Goal: Task Accomplishment & Management: Manage account settings

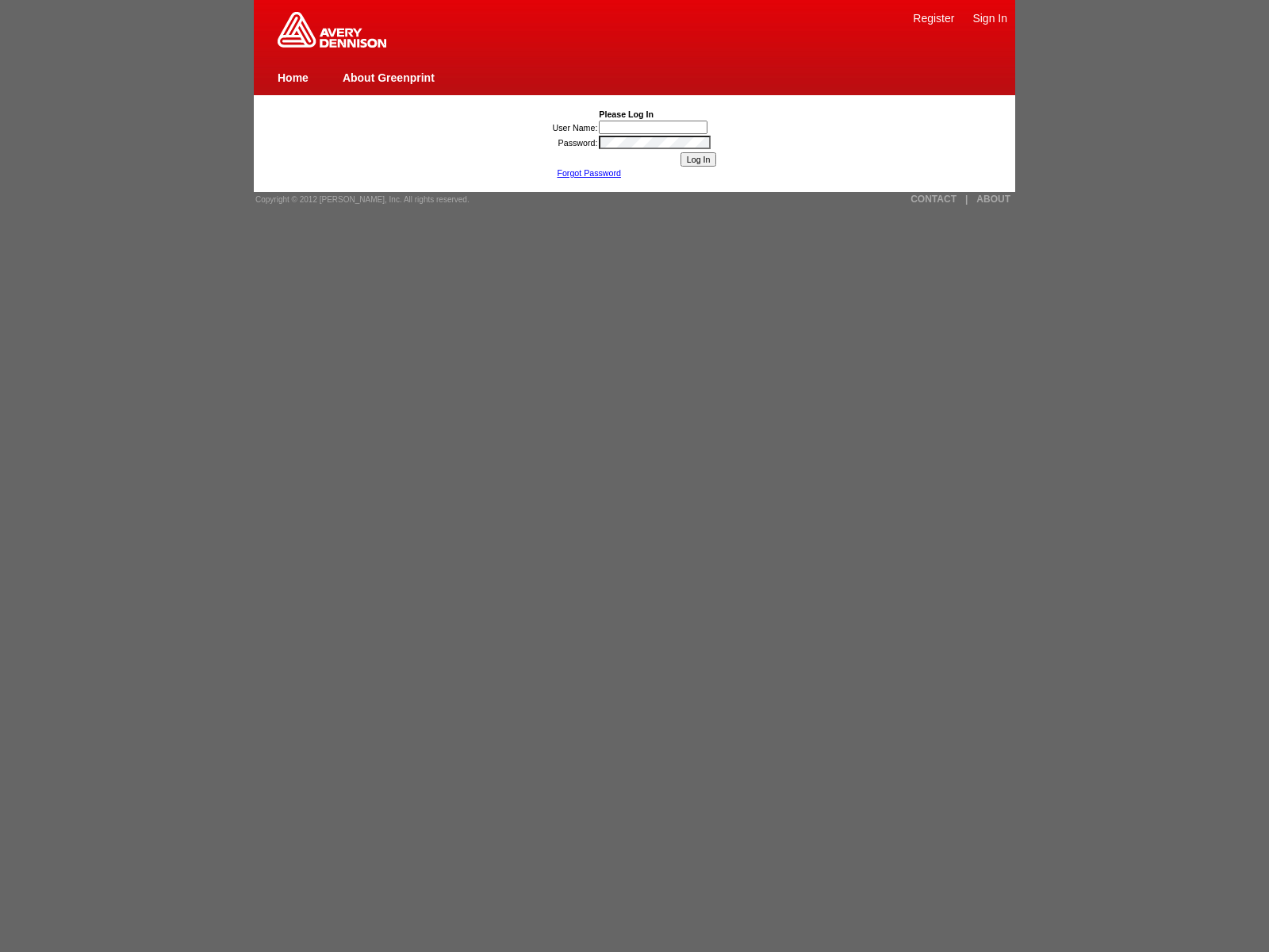
click at [357, 199] on span "Copyright © 2012 [PERSON_NAME], Inc. All rights reserved." at bounding box center [362, 199] width 214 height 9
click at [589, 173] on link "Forgot Password" at bounding box center [589, 172] width 64 height 10
click at [934, 199] on link "CONTACT" at bounding box center [933, 198] width 46 height 11
click at [967, 199] on link "|" at bounding box center [967, 198] width 3 height 11
click at [994, 199] on link "ABOUT" at bounding box center [993, 198] width 34 height 11
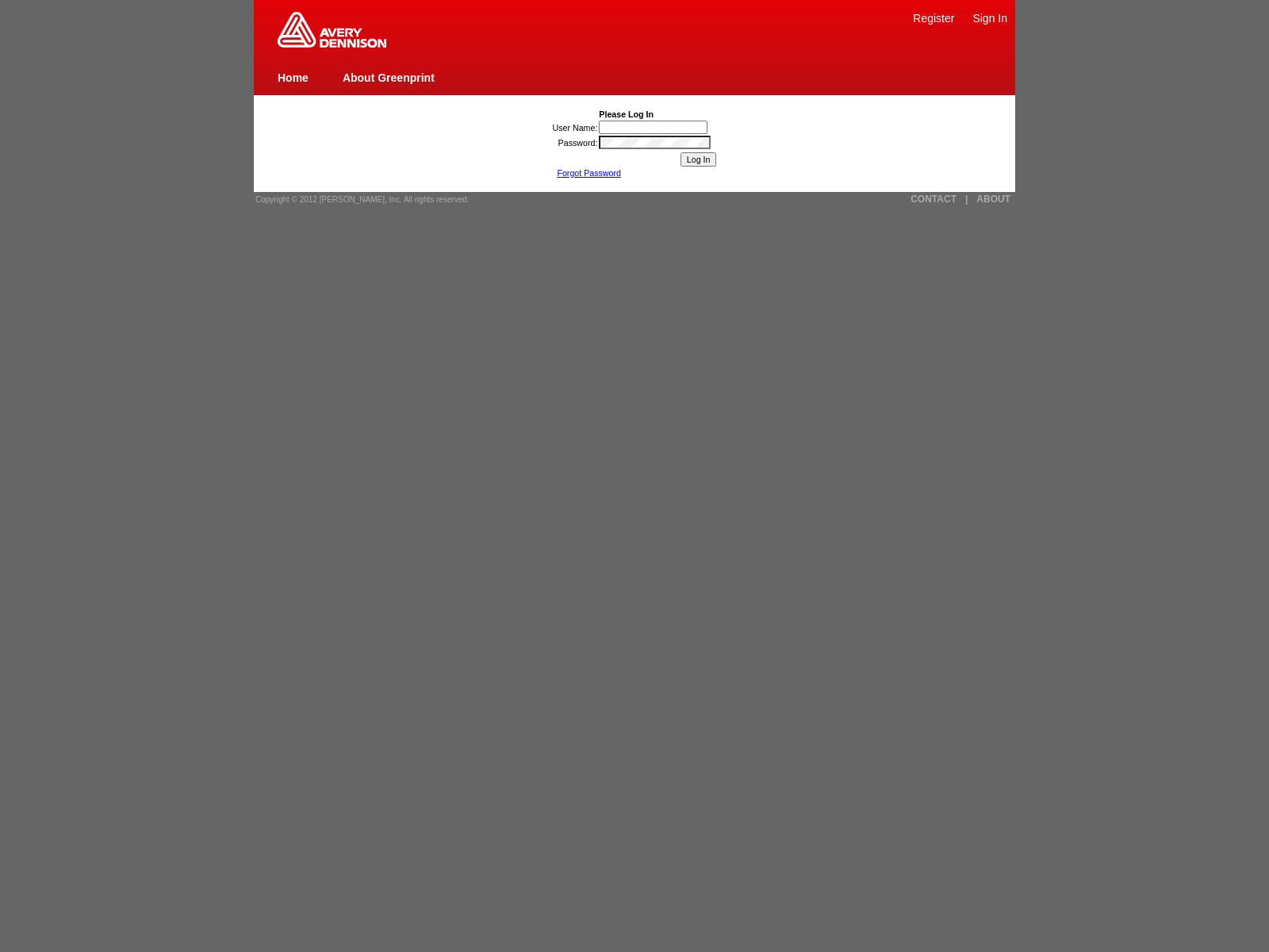
click at [655, 127] on input "User Name:" at bounding box center [652, 127] width 108 height 14
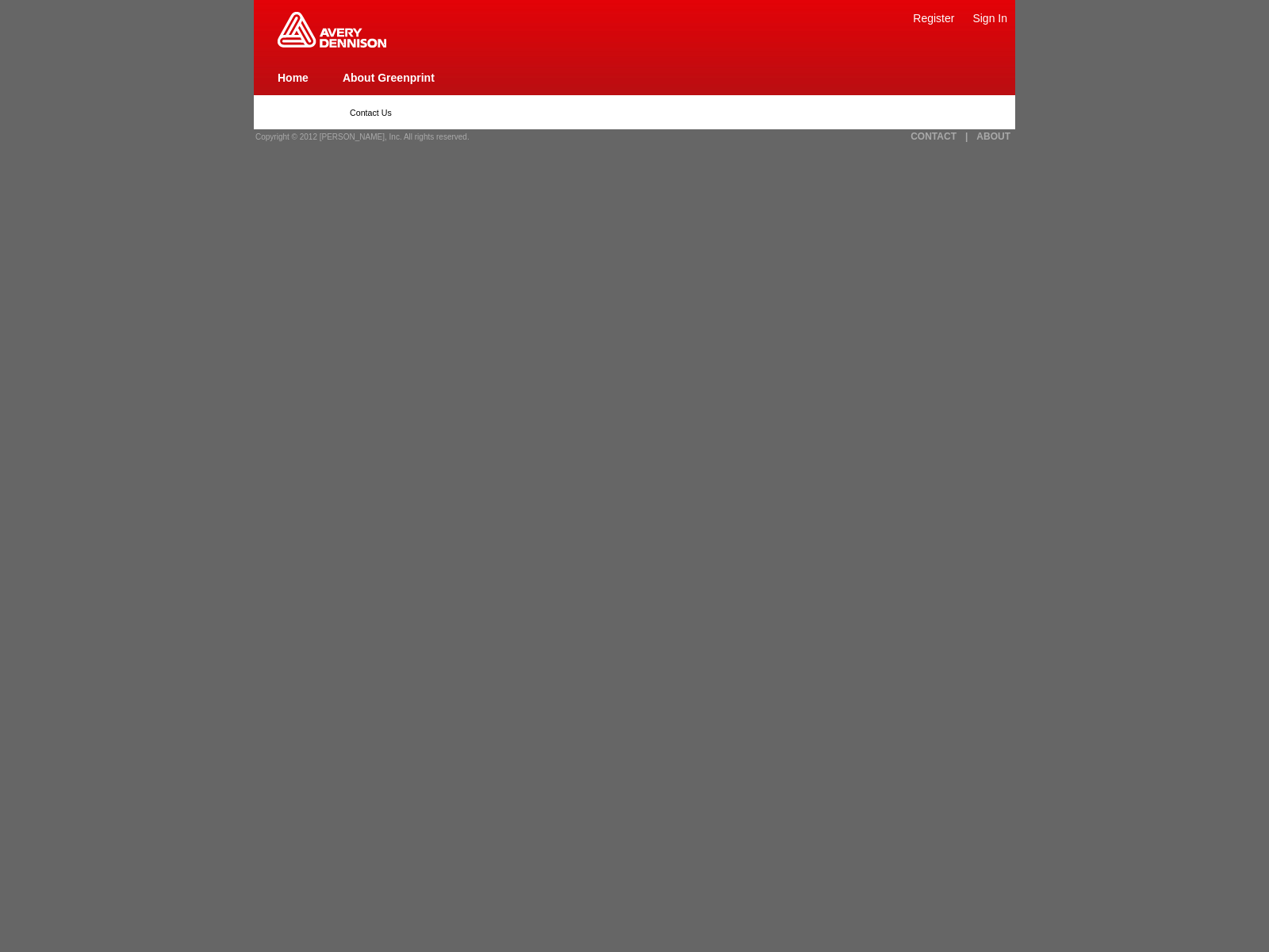
click at [332, 44] on img at bounding box center [332, 29] width 108 height 36
click at [990, 17] on link "Sign In" at bounding box center [990, 18] width 35 height 13
click at [967, 137] on link "|" at bounding box center [967, 136] width 3 height 11
click at [934, 137] on link "CONTACT" at bounding box center [933, 136] width 46 height 11
click at [388, 77] on link "About Greenprint" at bounding box center [389, 77] width 92 height 13
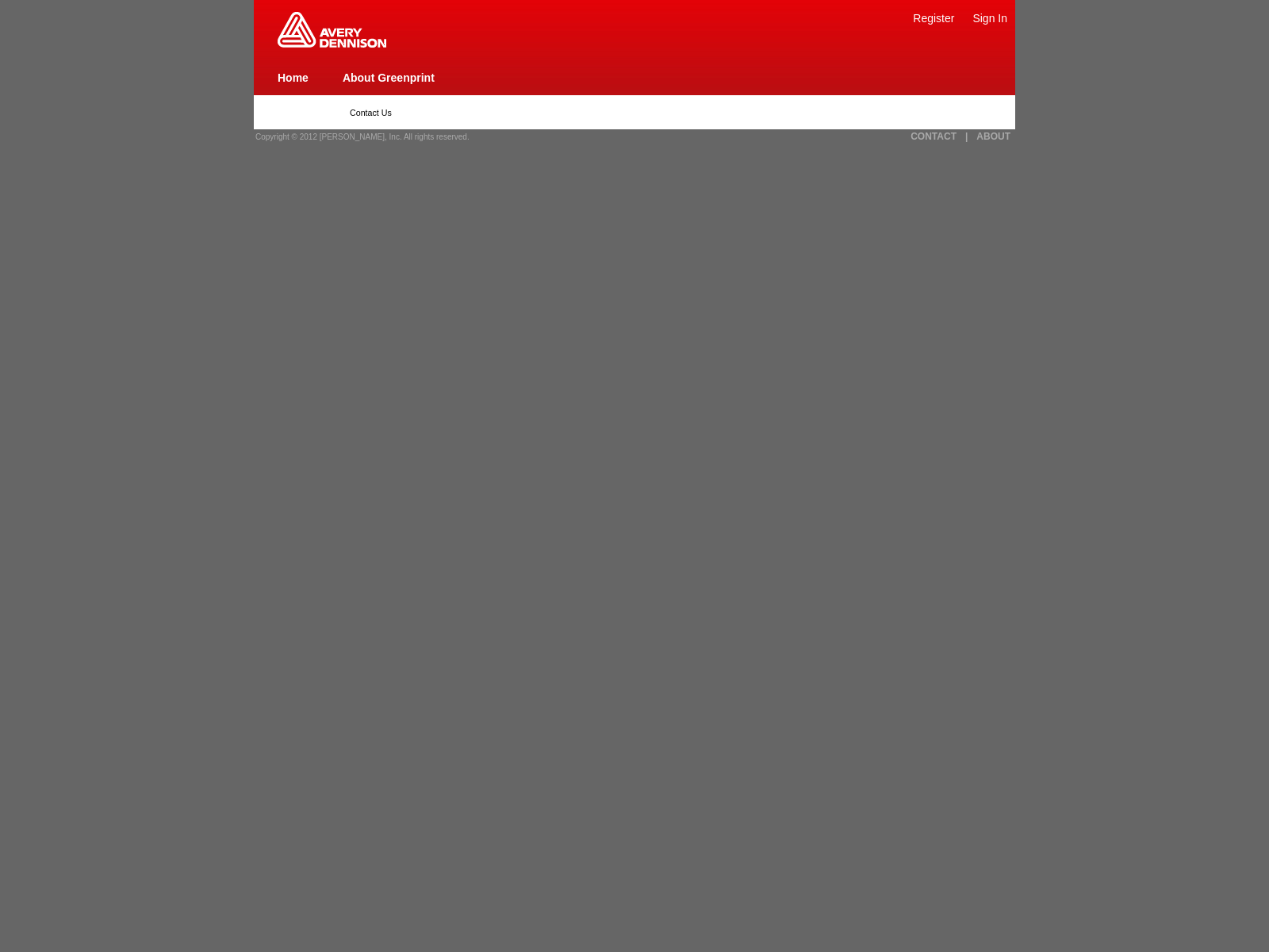
click at [357, 137] on span "Copyright © 2012 [PERSON_NAME], Inc. All rights reserved." at bounding box center [362, 137] width 214 height 9
click at [994, 137] on link "ABOUT" at bounding box center [993, 136] width 34 height 11
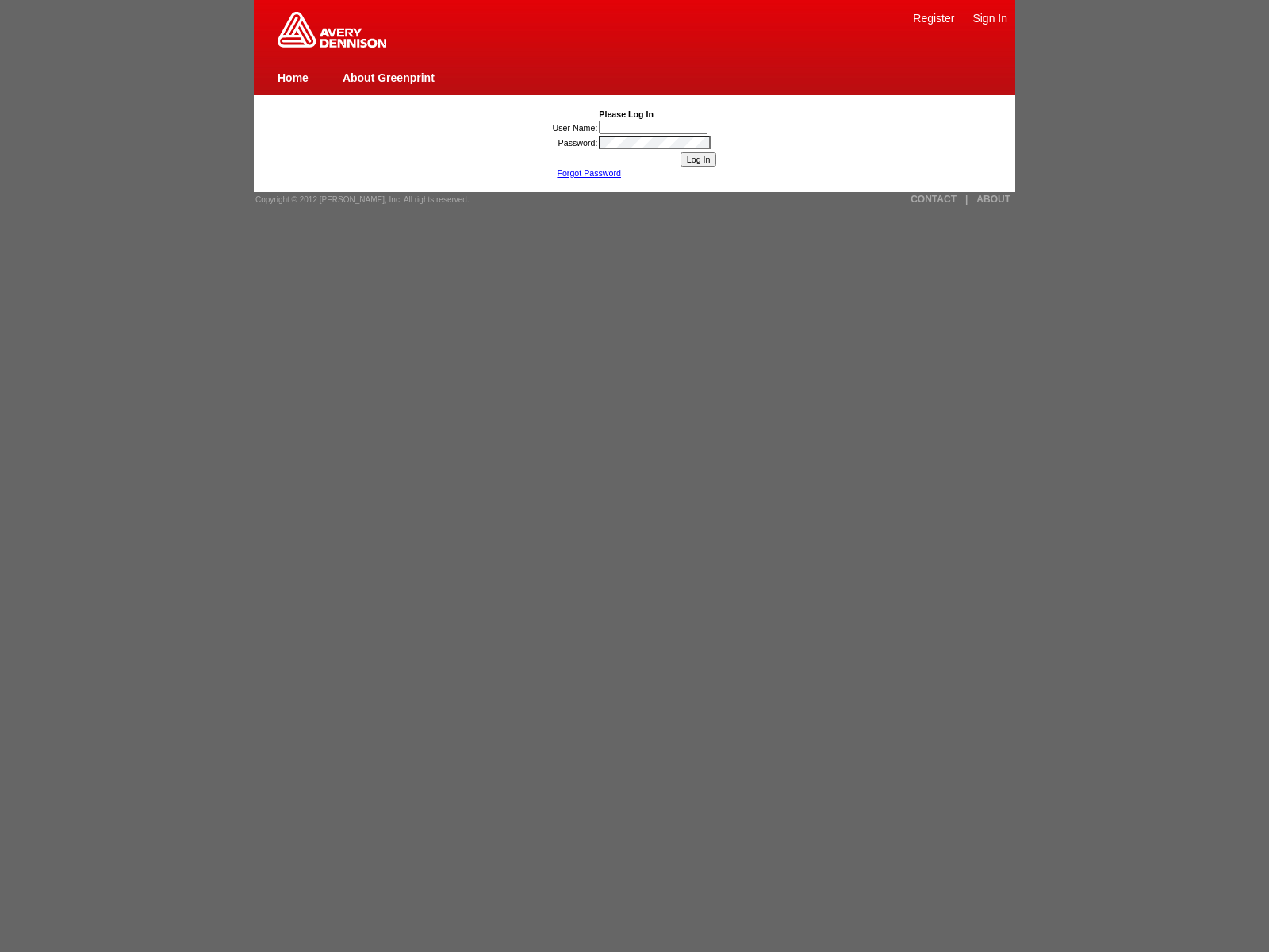
click at [934, 199] on link "CONTACT" at bounding box center [933, 198] width 46 height 11
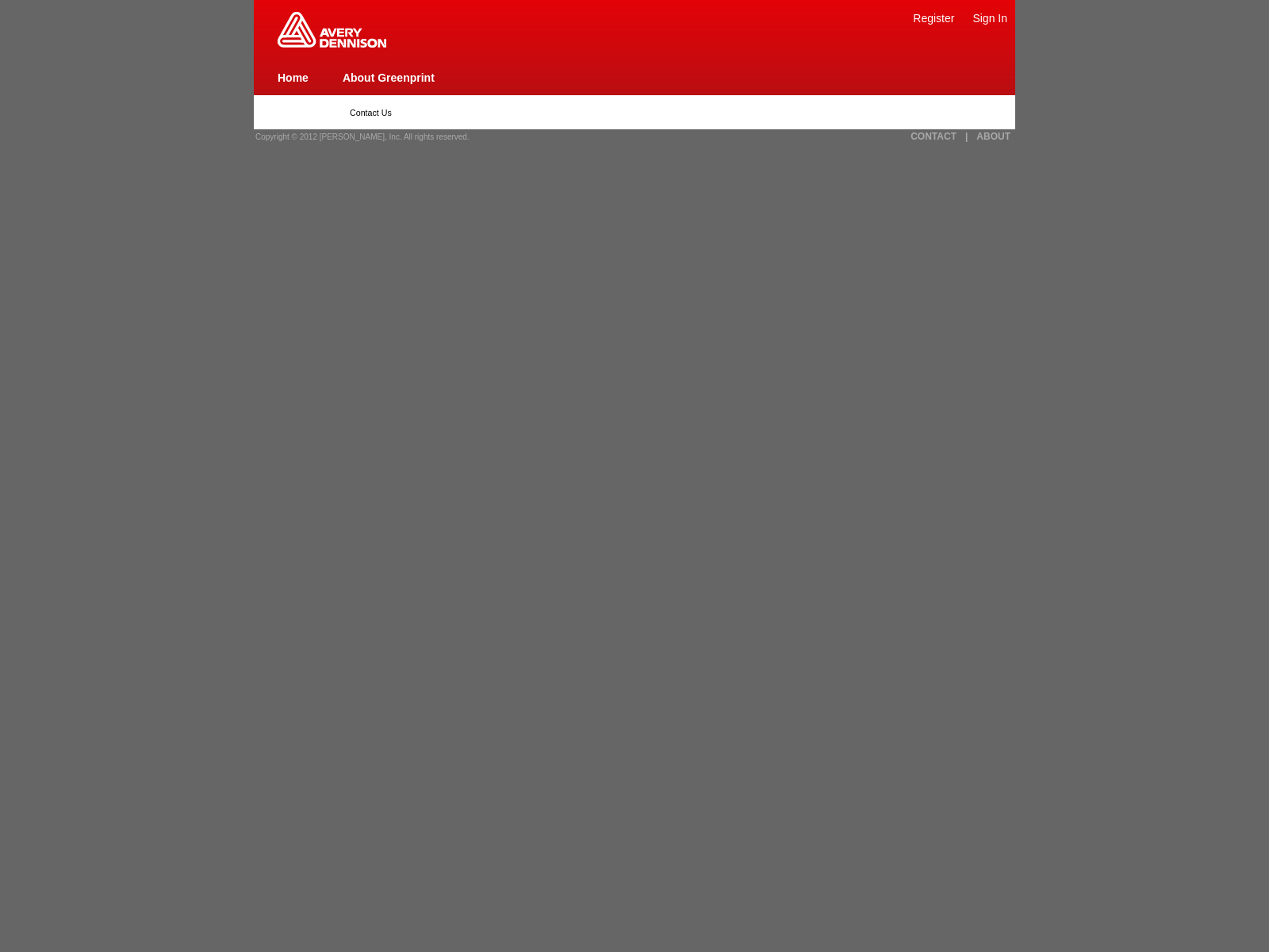
click at [934, 17] on link "Register" at bounding box center [934, 18] width 42 height 13
click at [293, 77] on link "Home" at bounding box center [294, 77] width 31 height 13
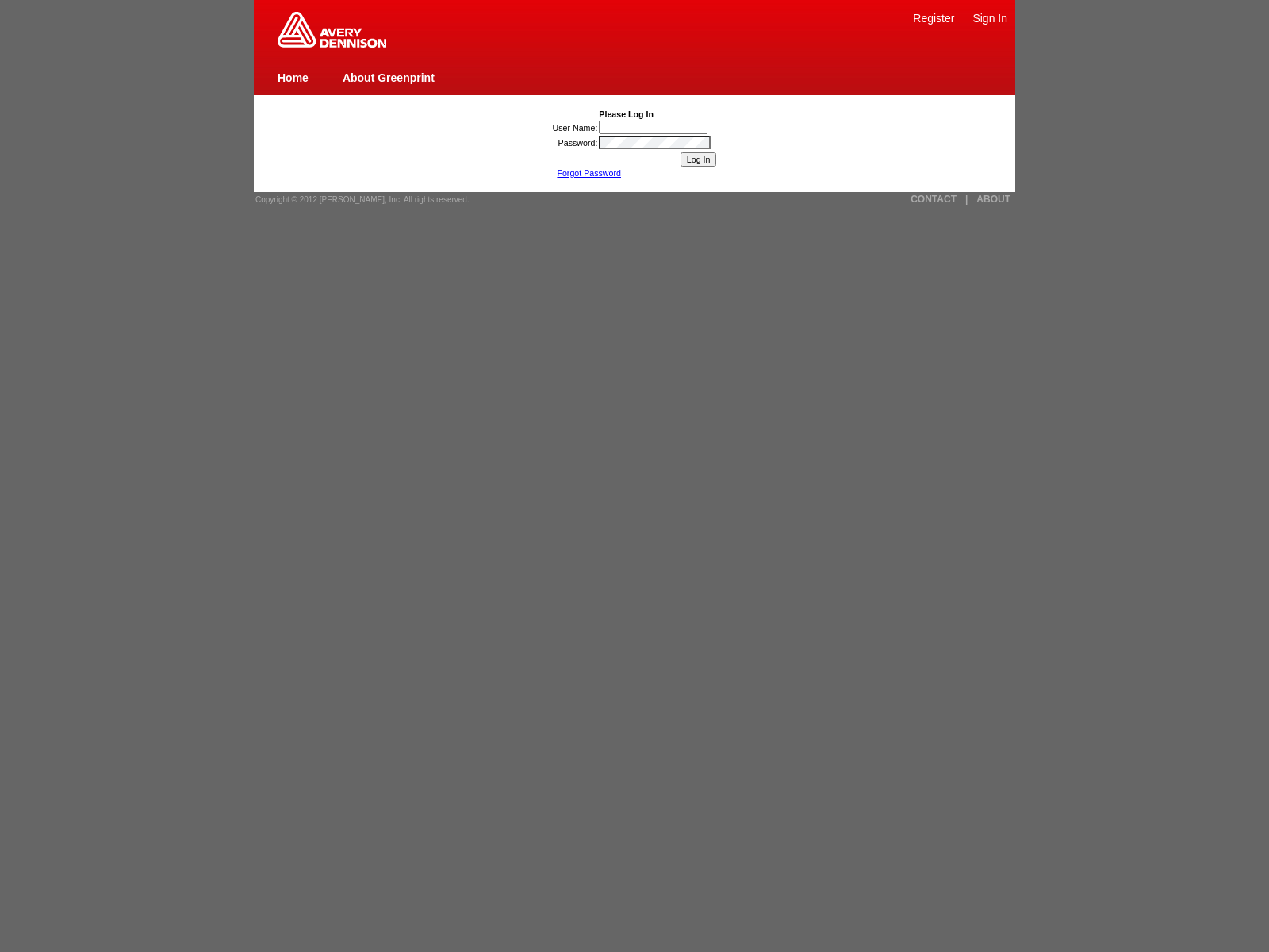
click at [934, 199] on link "CONTACT" at bounding box center [933, 198] width 46 height 11
click at [589, 173] on link "Forgot Password" at bounding box center [589, 172] width 64 height 10
click at [934, 199] on link "CONTACT" at bounding box center [933, 198] width 46 height 11
click at [589, 173] on link "Forgot Password" at bounding box center [589, 172] width 64 height 10
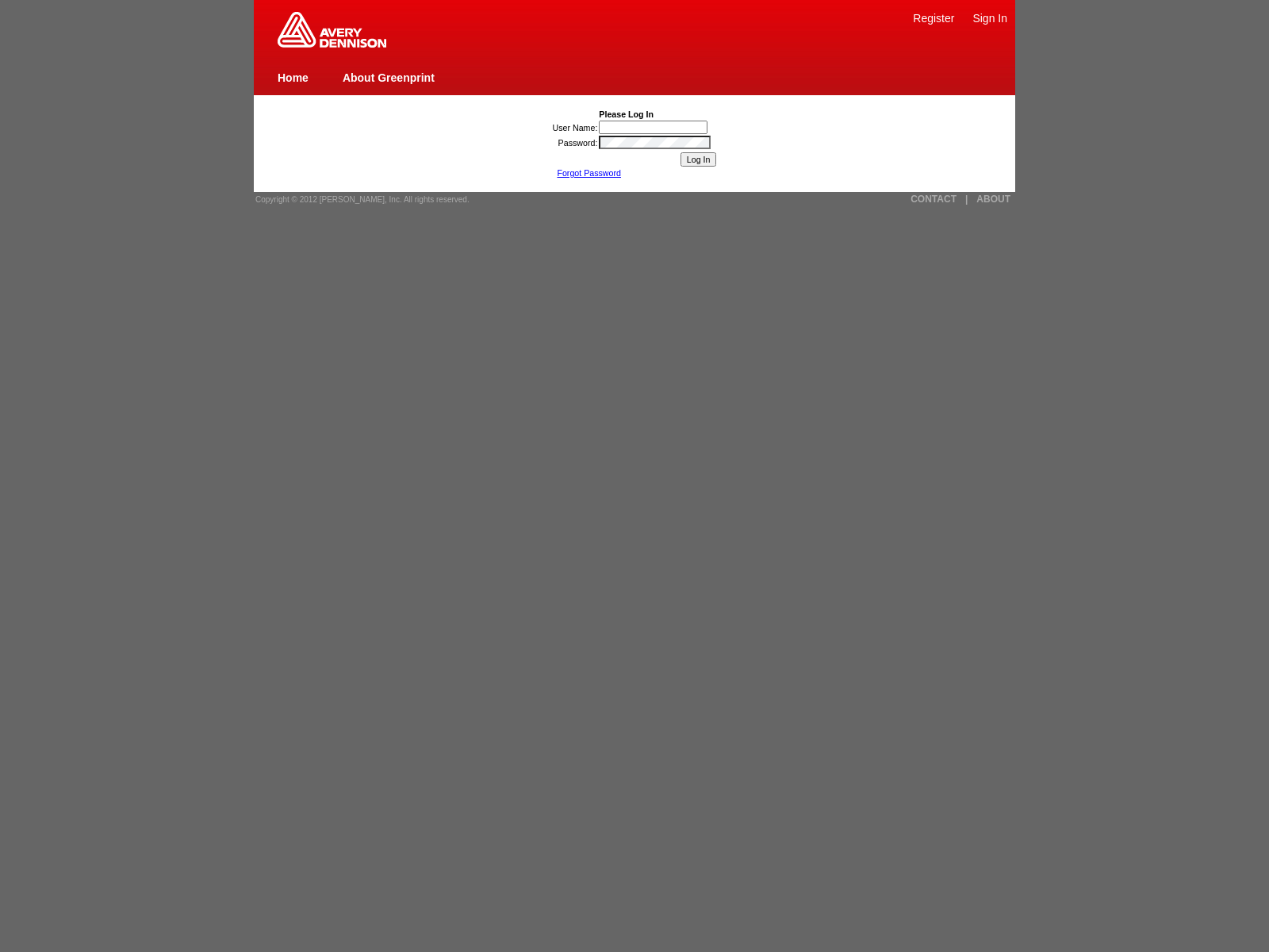
click at [589, 173] on link "Forgot Password" at bounding box center [589, 172] width 64 height 10
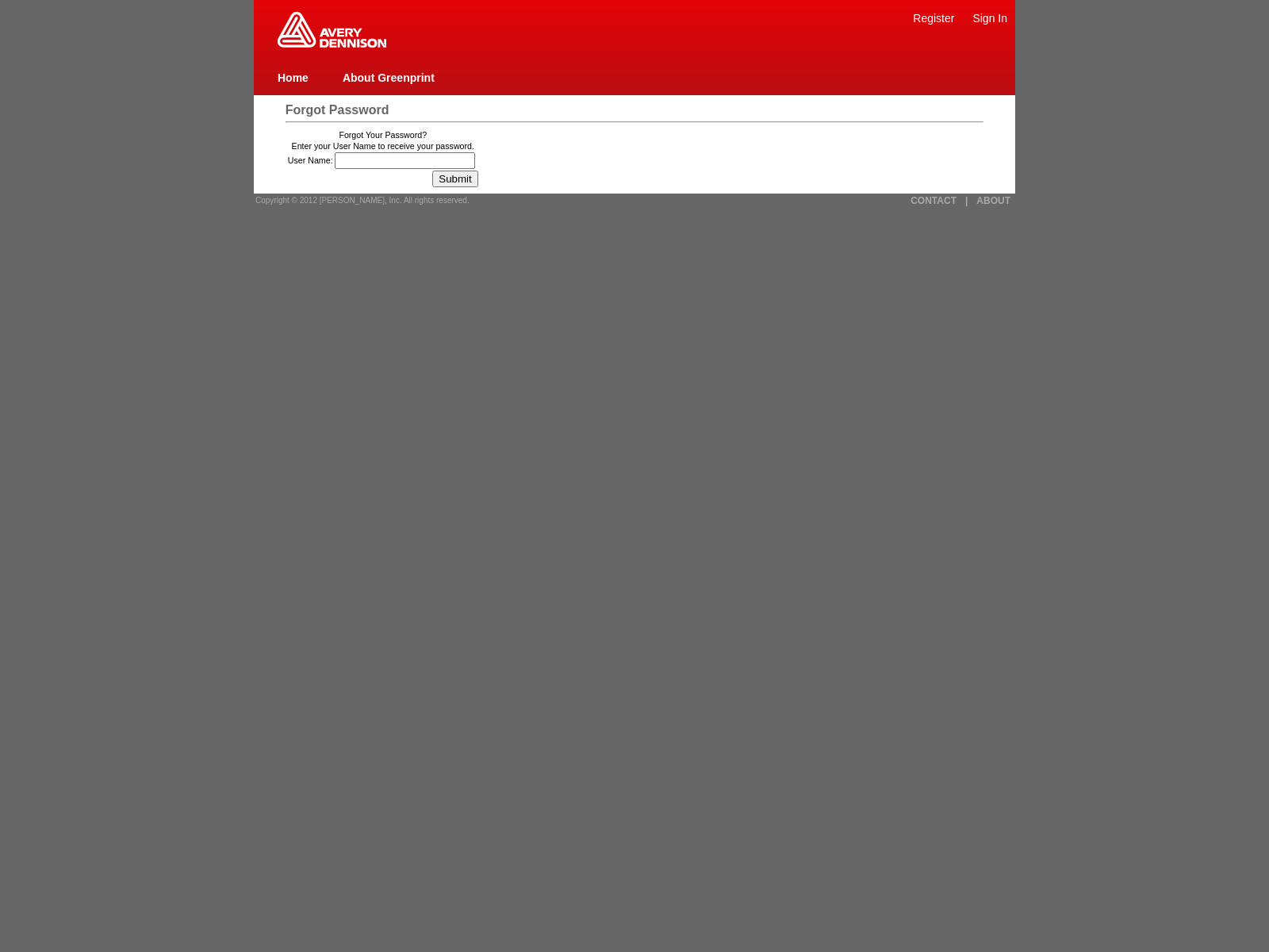
click at [293, 77] on link "Home" at bounding box center [294, 77] width 31 height 13
click at [336, 109] on span "Forgot Password" at bounding box center [338, 110] width 104 height 14
type input "53"
type input "38"
click at [461, 178] on input "Submit" at bounding box center [455, 178] width 45 height 16
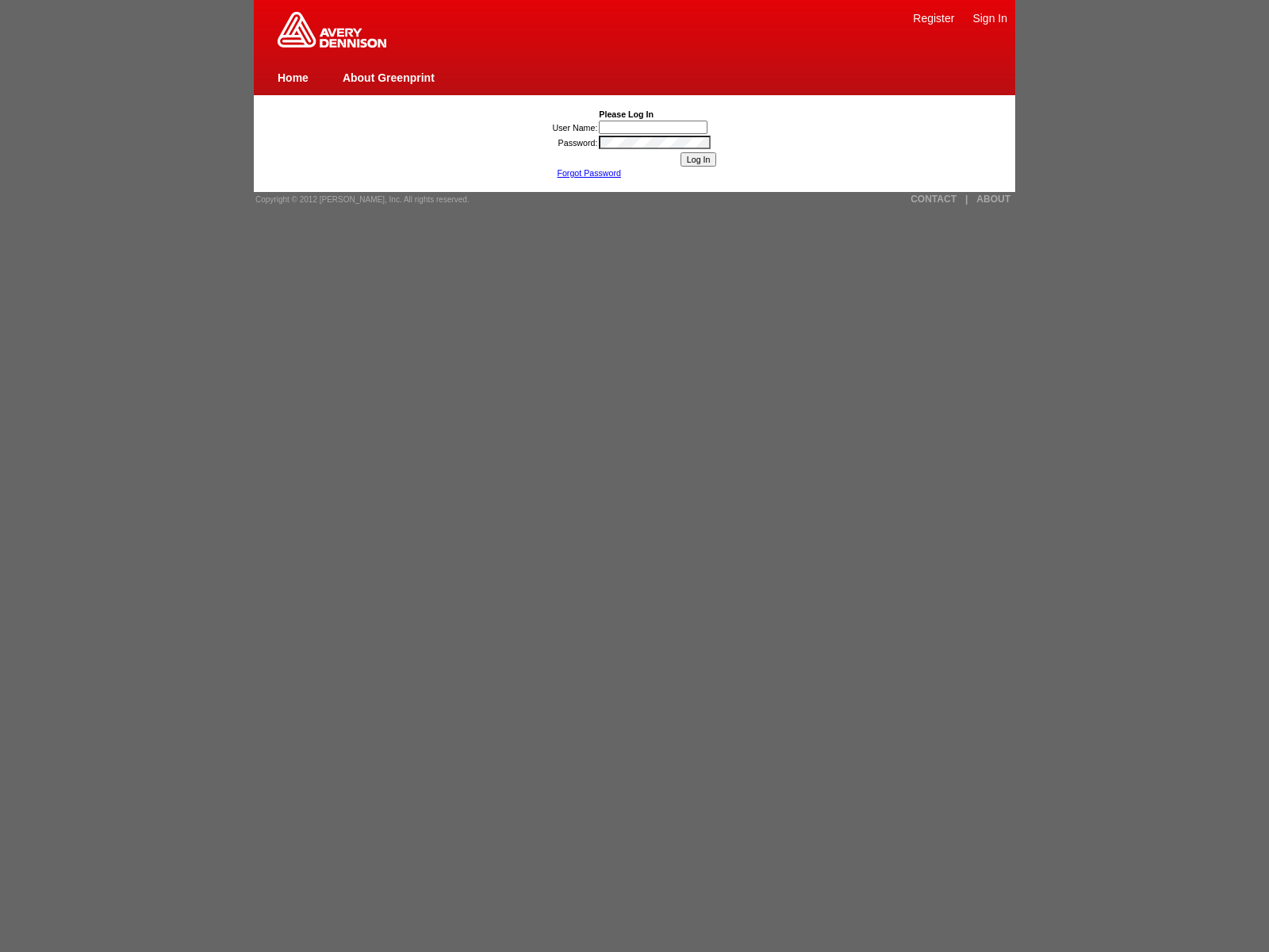
click at [589, 173] on link "Forgot Password" at bounding box center [589, 172] width 64 height 10
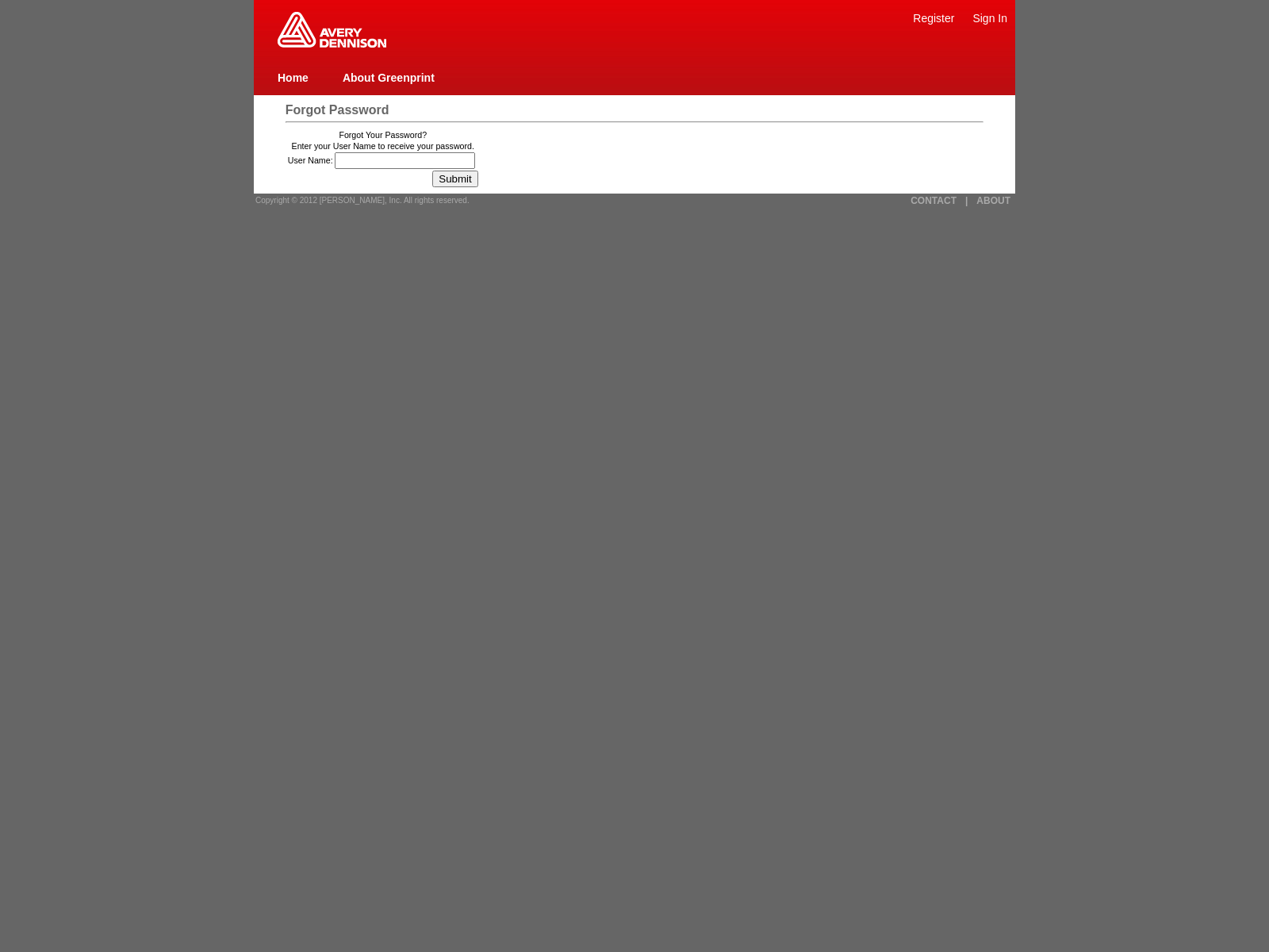
click at [332, 44] on img at bounding box center [332, 29] width 108 height 36
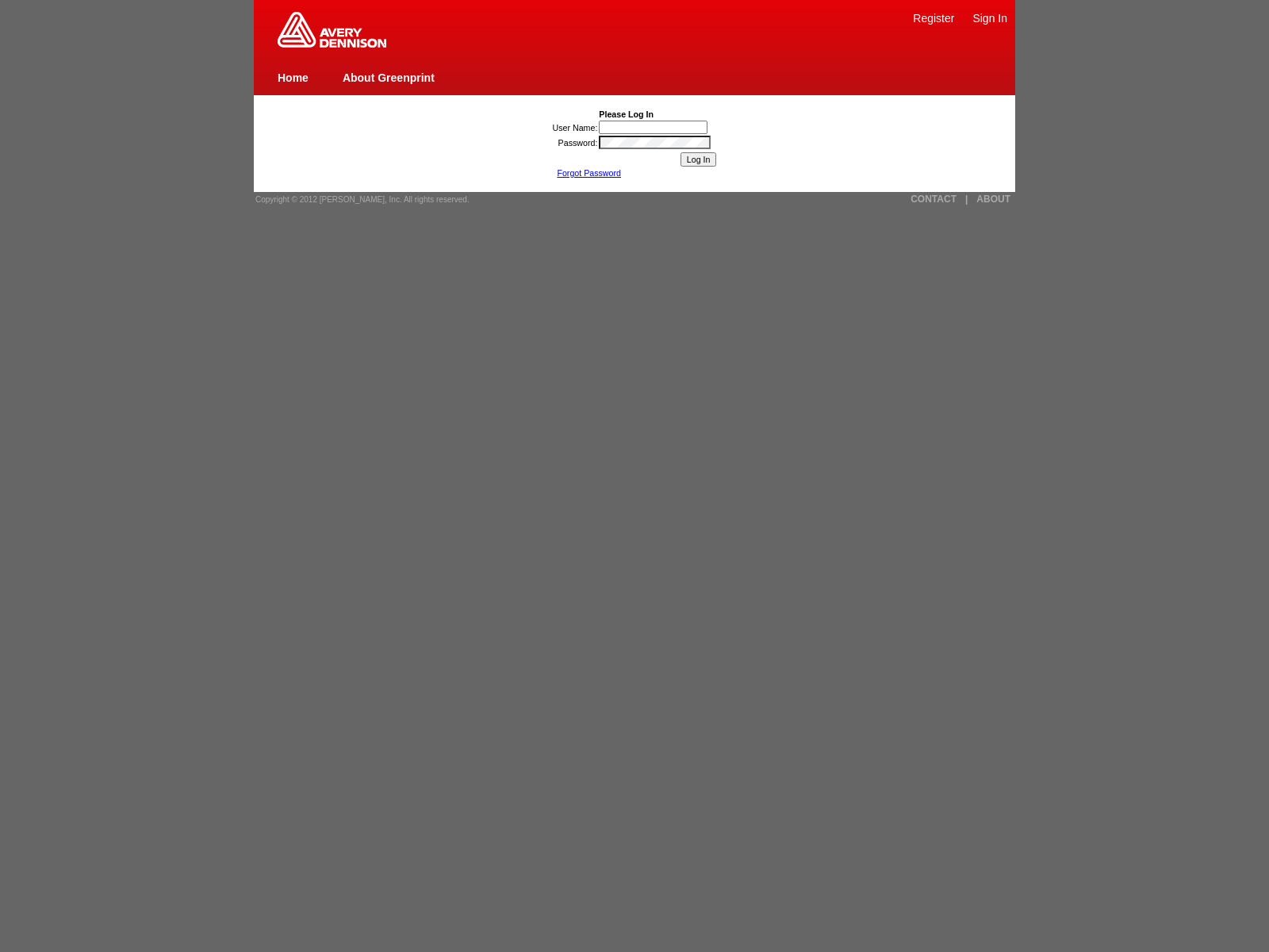
click at [589, 173] on link "Forgot Password" at bounding box center [589, 172] width 64 height 10
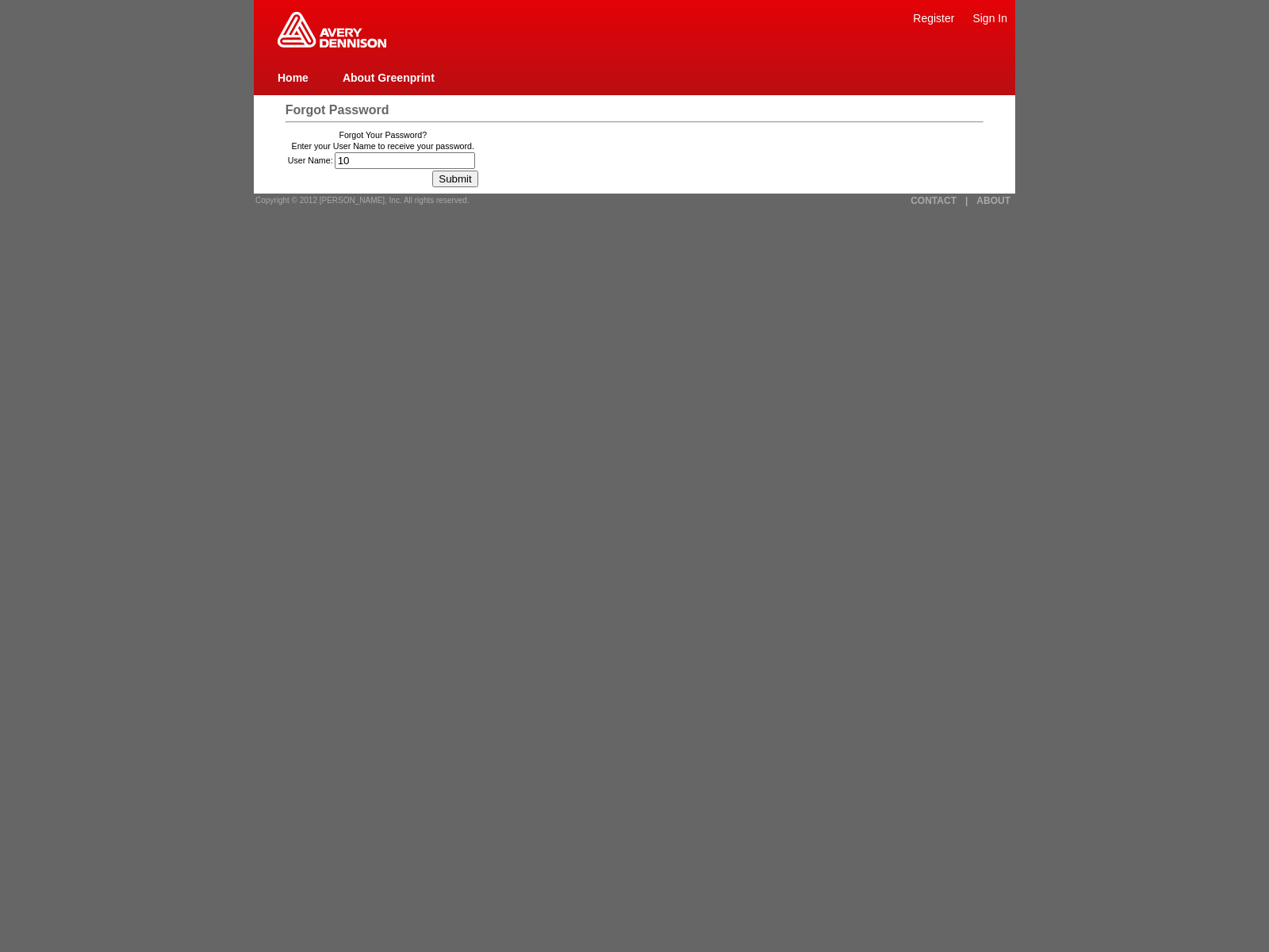
type input "100"
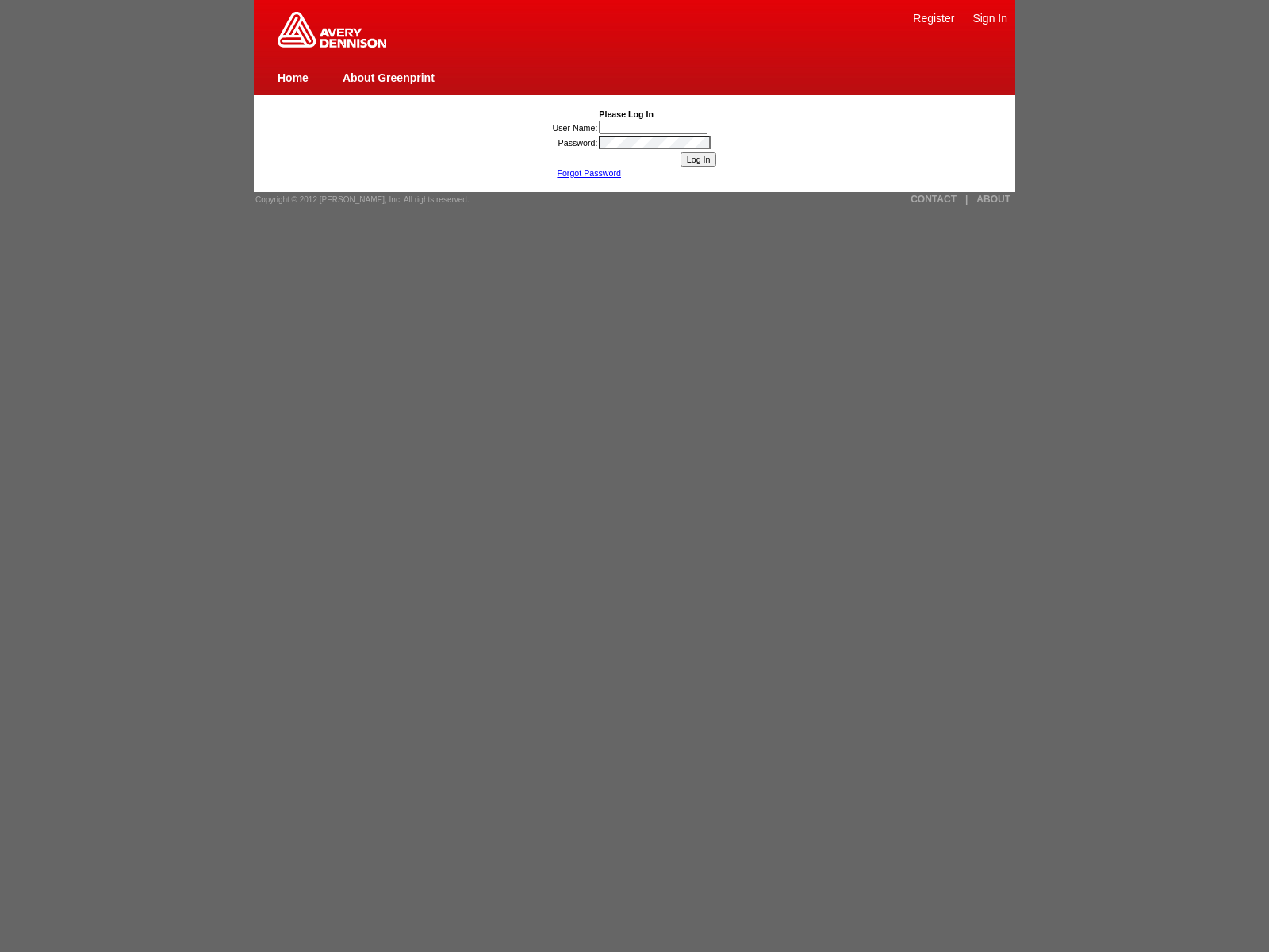
click at [589, 173] on link "Forgot Password" at bounding box center [589, 172] width 64 height 10
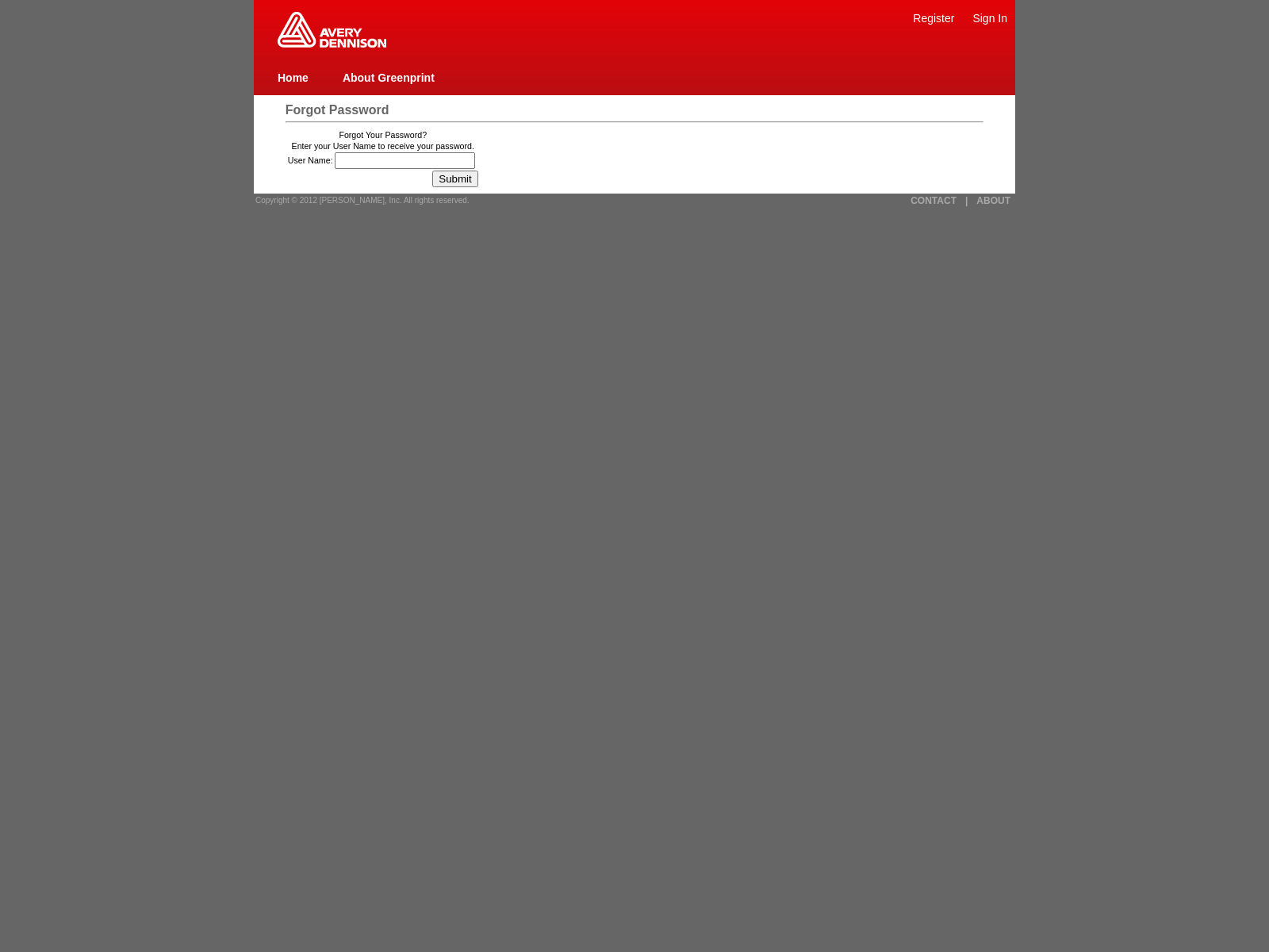
click at [407, 160] on input "User Name:" at bounding box center [405, 160] width 140 height 16
click at [934, 17] on link "Register" at bounding box center [934, 18] width 42 height 13
click at [990, 17] on link "Sign In" at bounding box center [990, 18] width 35 height 13
click at [388, 77] on link "About Greenprint" at bounding box center [389, 77] width 92 height 13
click at [934, 200] on link "CONTACT" at bounding box center [933, 200] width 46 height 11
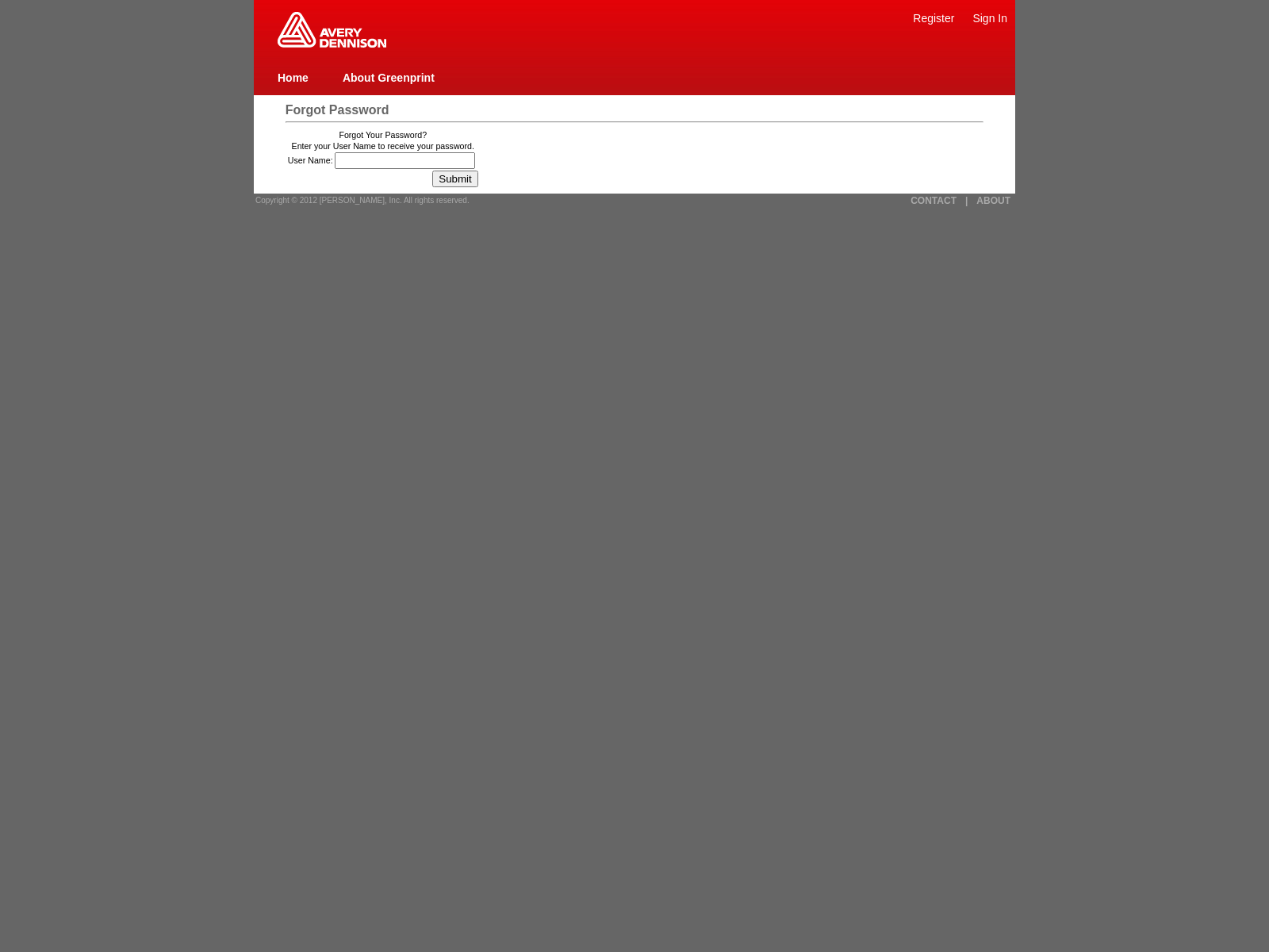
click at [967, 200] on link "|" at bounding box center [967, 200] width 3 height 11
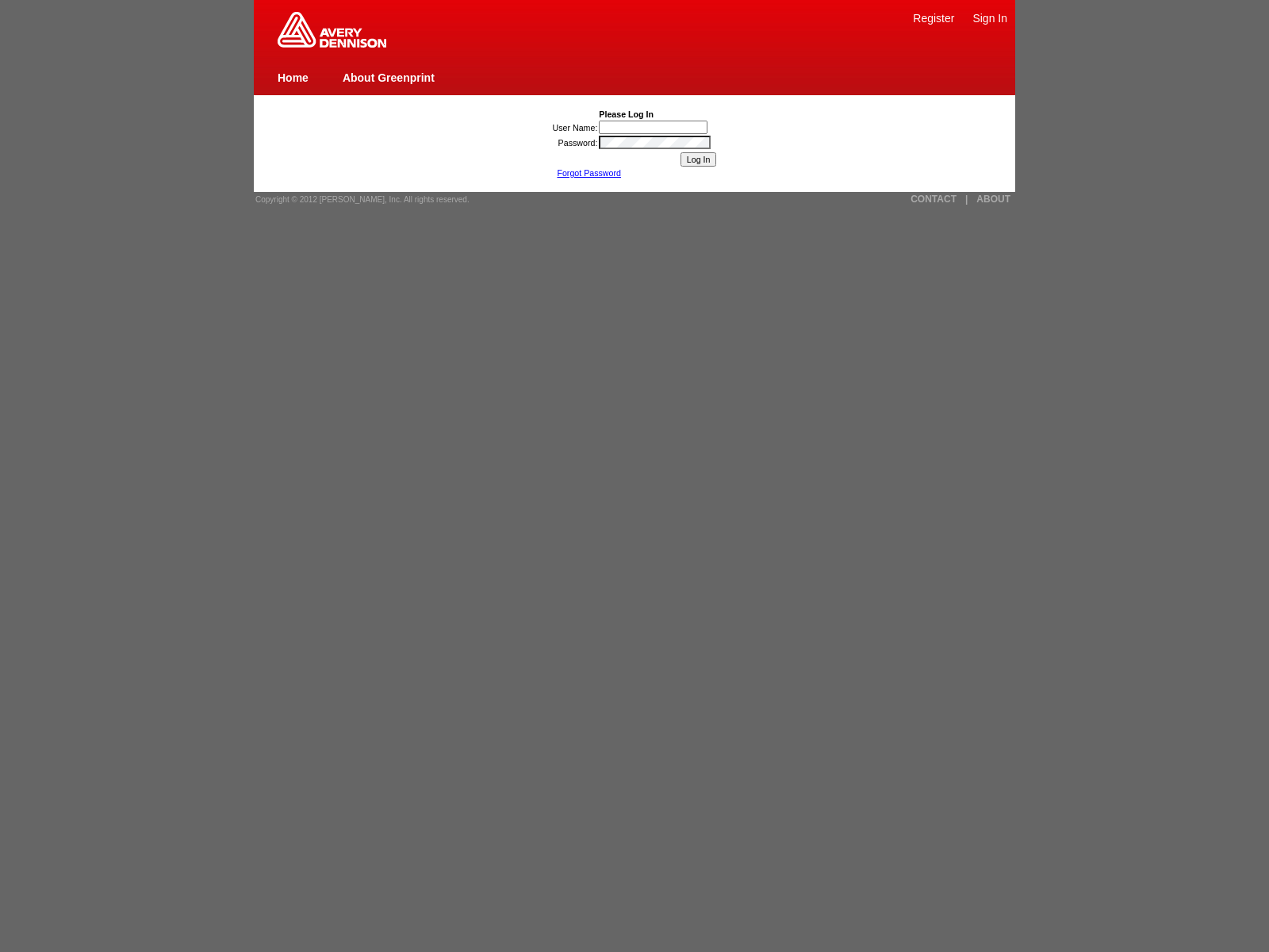
click at [589, 173] on link "Forgot Password" at bounding box center [589, 172] width 64 height 10
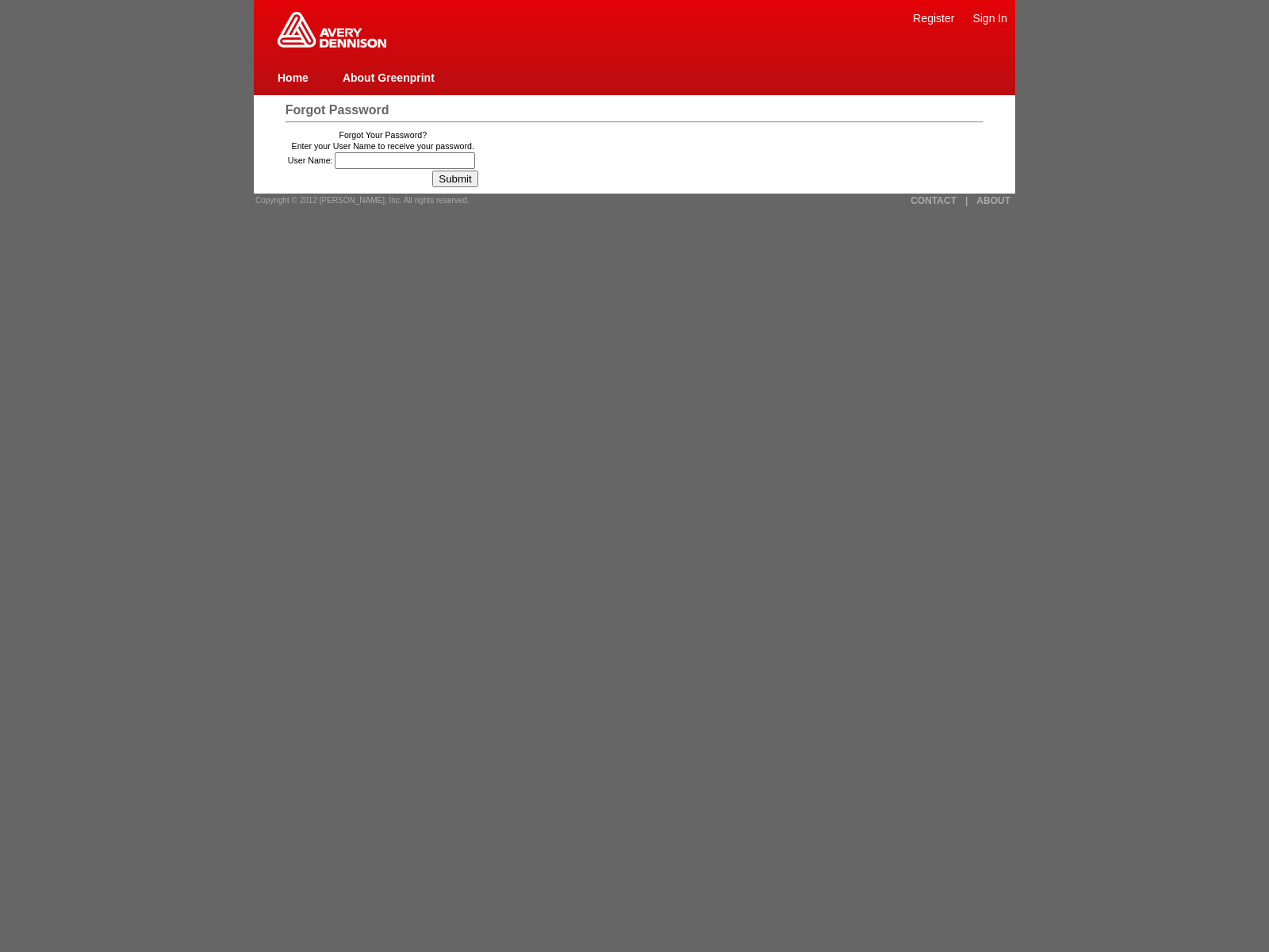
click at [461, 178] on input "Submit" at bounding box center [455, 178] width 45 height 16
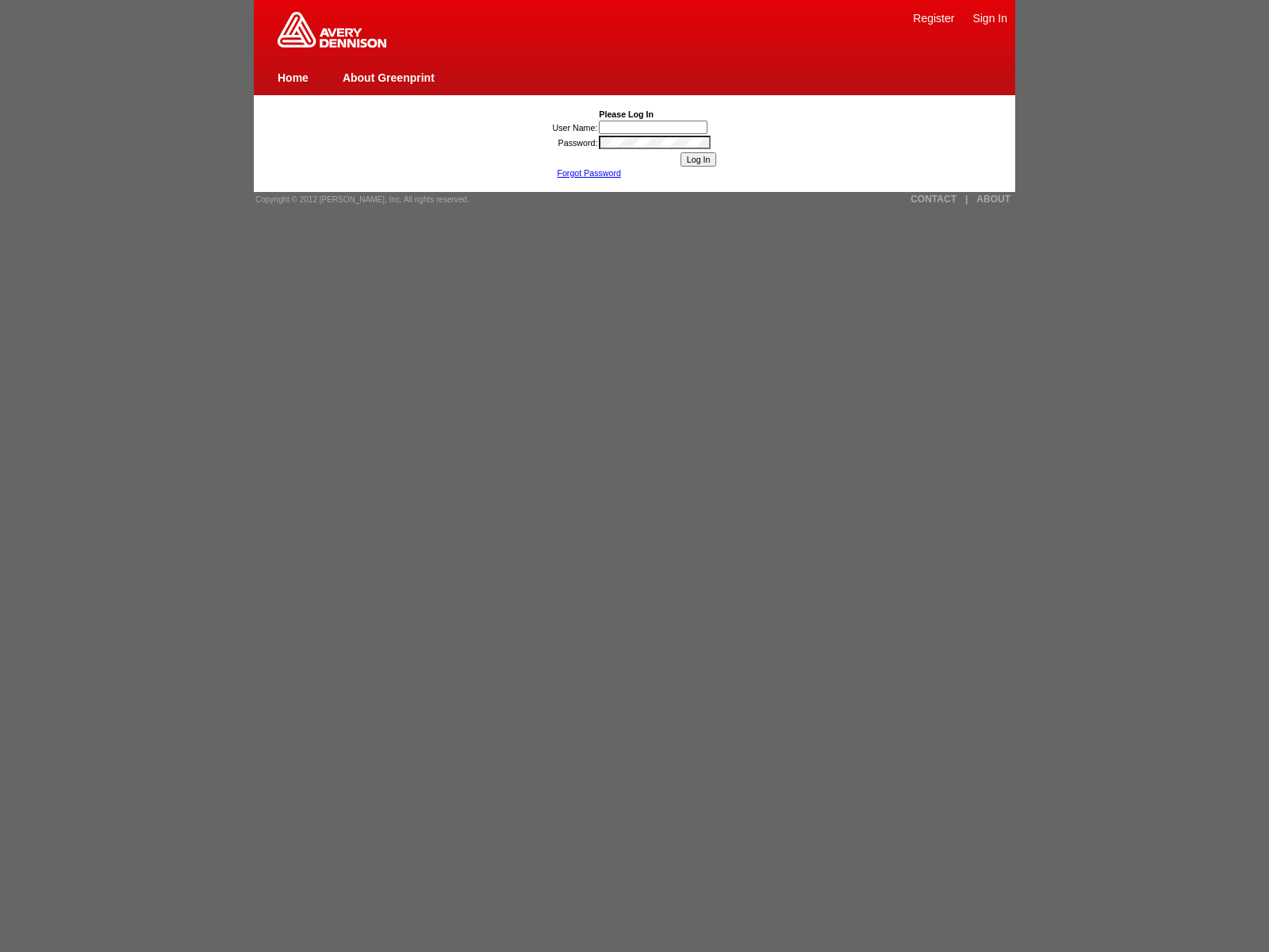
click at [589, 173] on link "Forgot Password" at bounding box center [589, 172] width 64 height 10
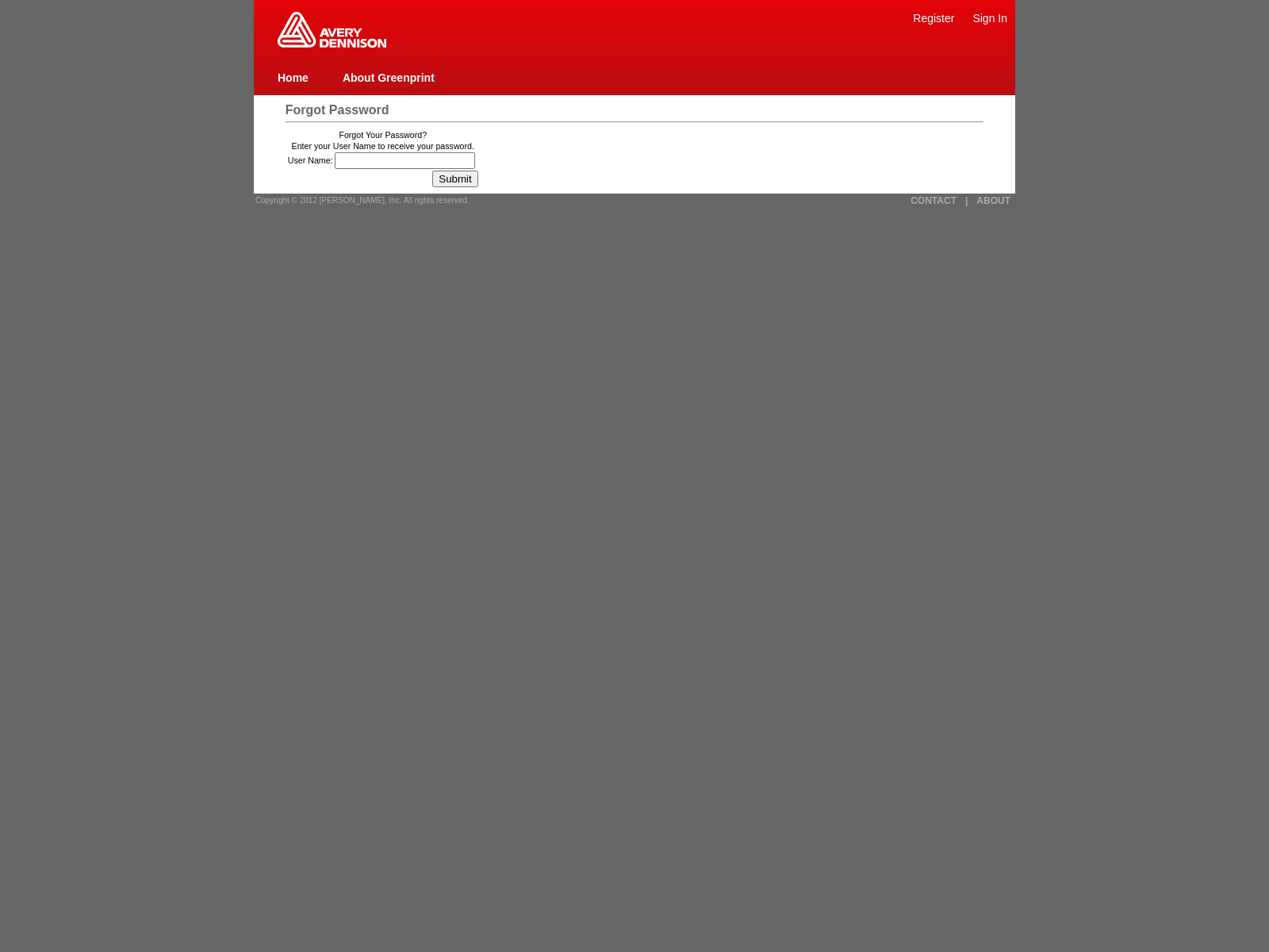
click at [357, 200] on span "Copyright © 2012 [PERSON_NAME], Inc. All rights reserved." at bounding box center [362, 200] width 214 height 9
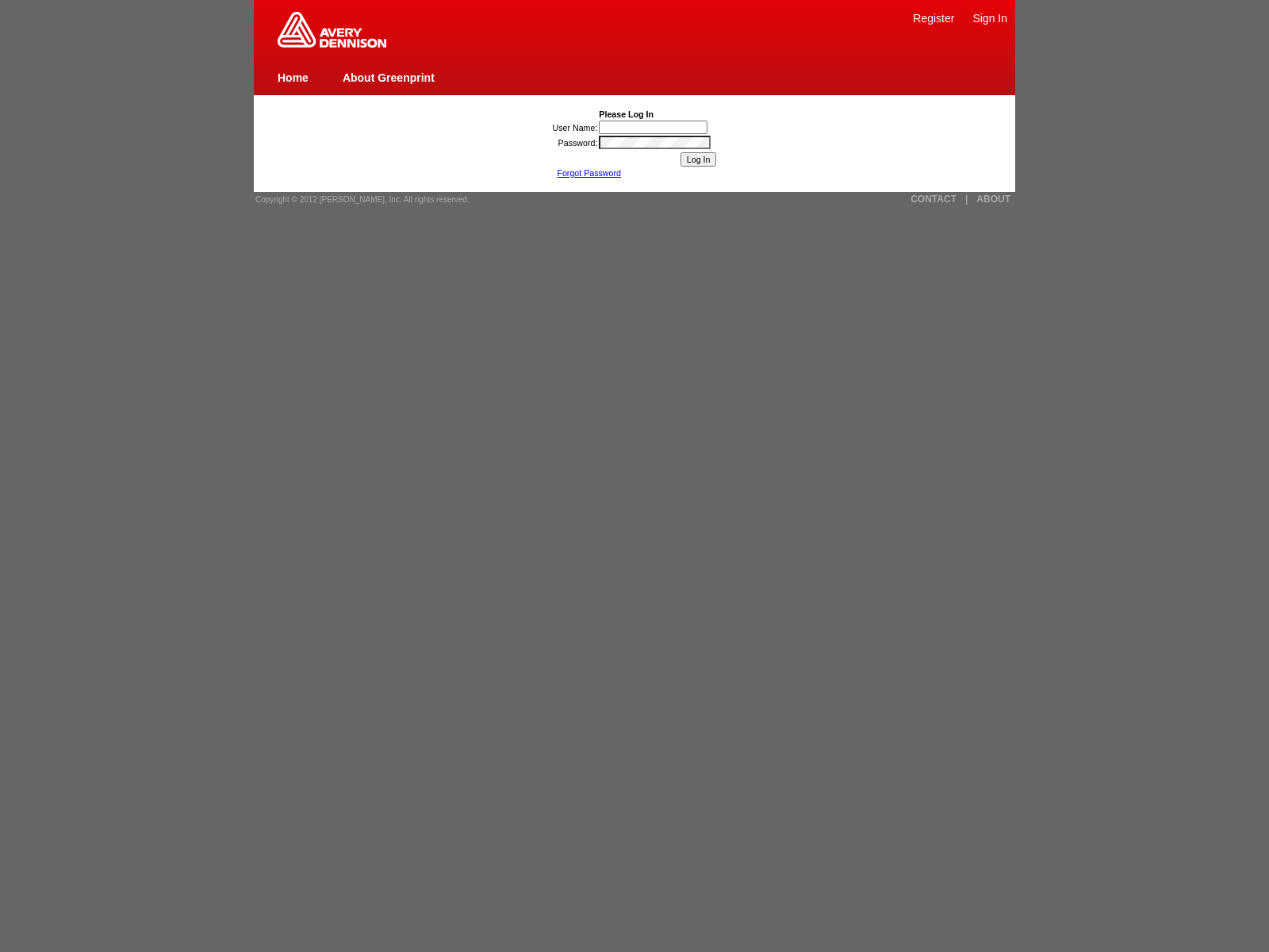
click at [589, 173] on link "Forgot Password" at bounding box center [589, 172] width 64 height 10
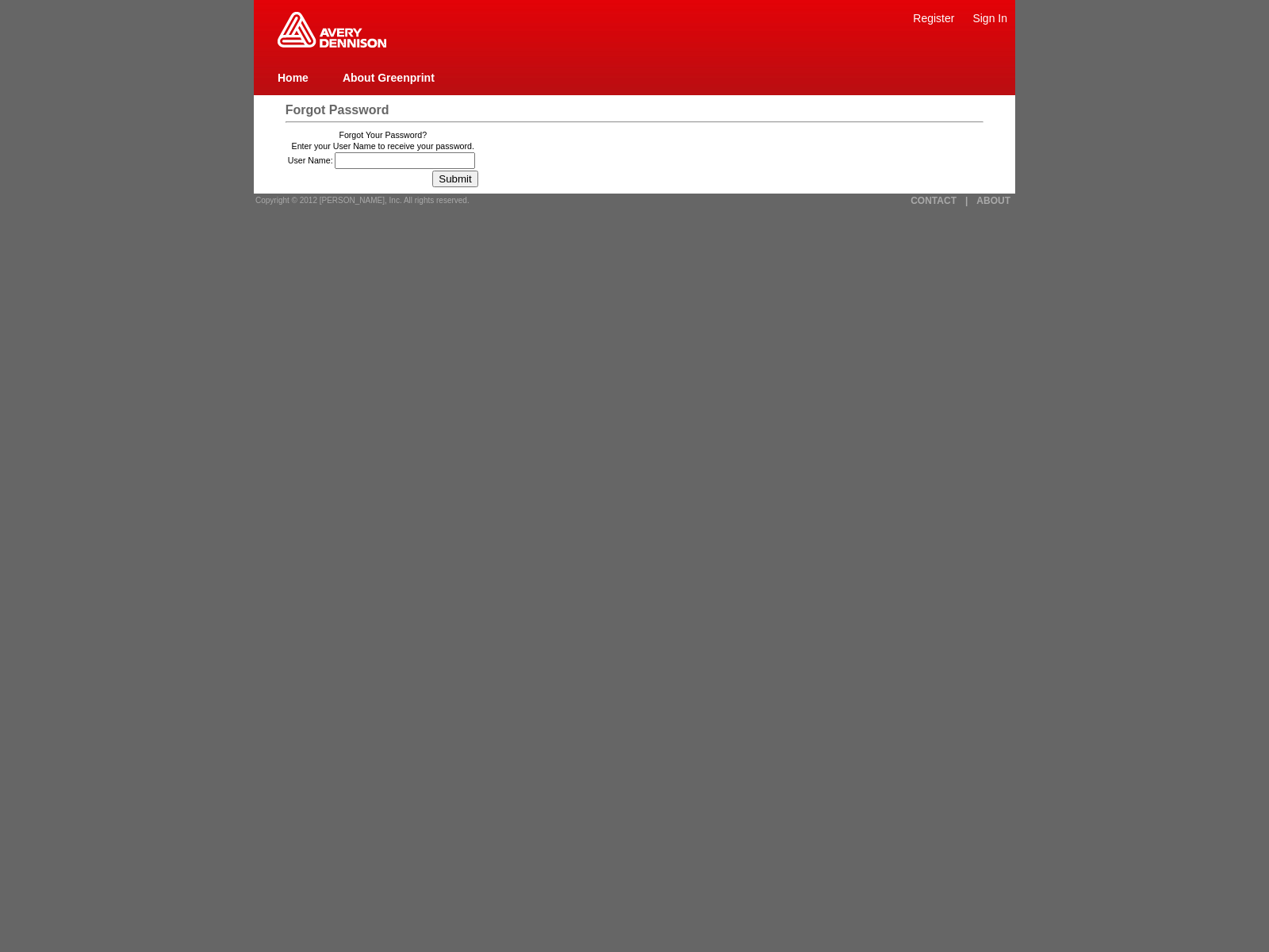
click at [994, 200] on link "ABOUT" at bounding box center [993, 200] width 34 height 11
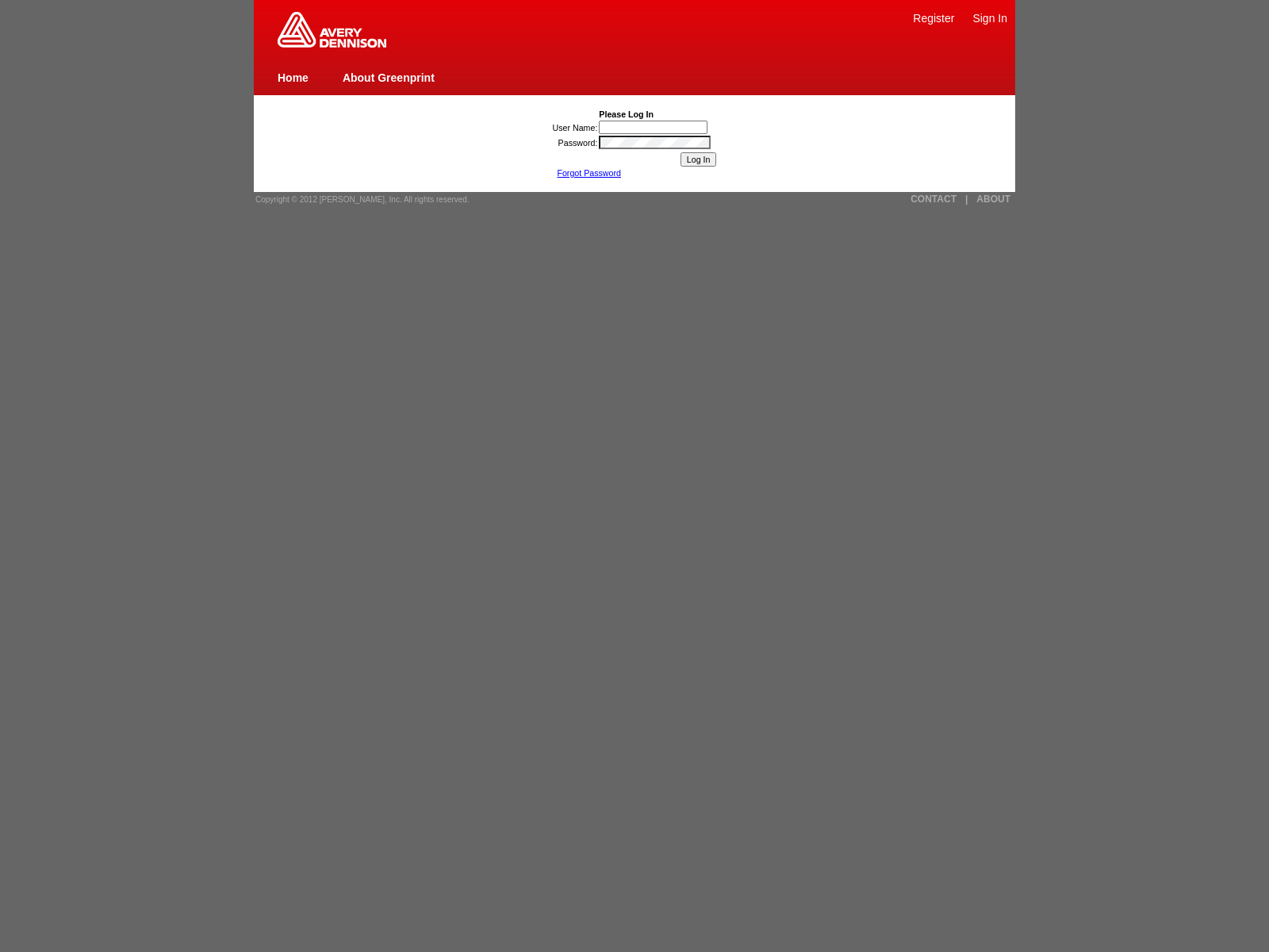
click at [934, 199] on link "CONTACT" at bounding box center [933, 198] width 46 height 11
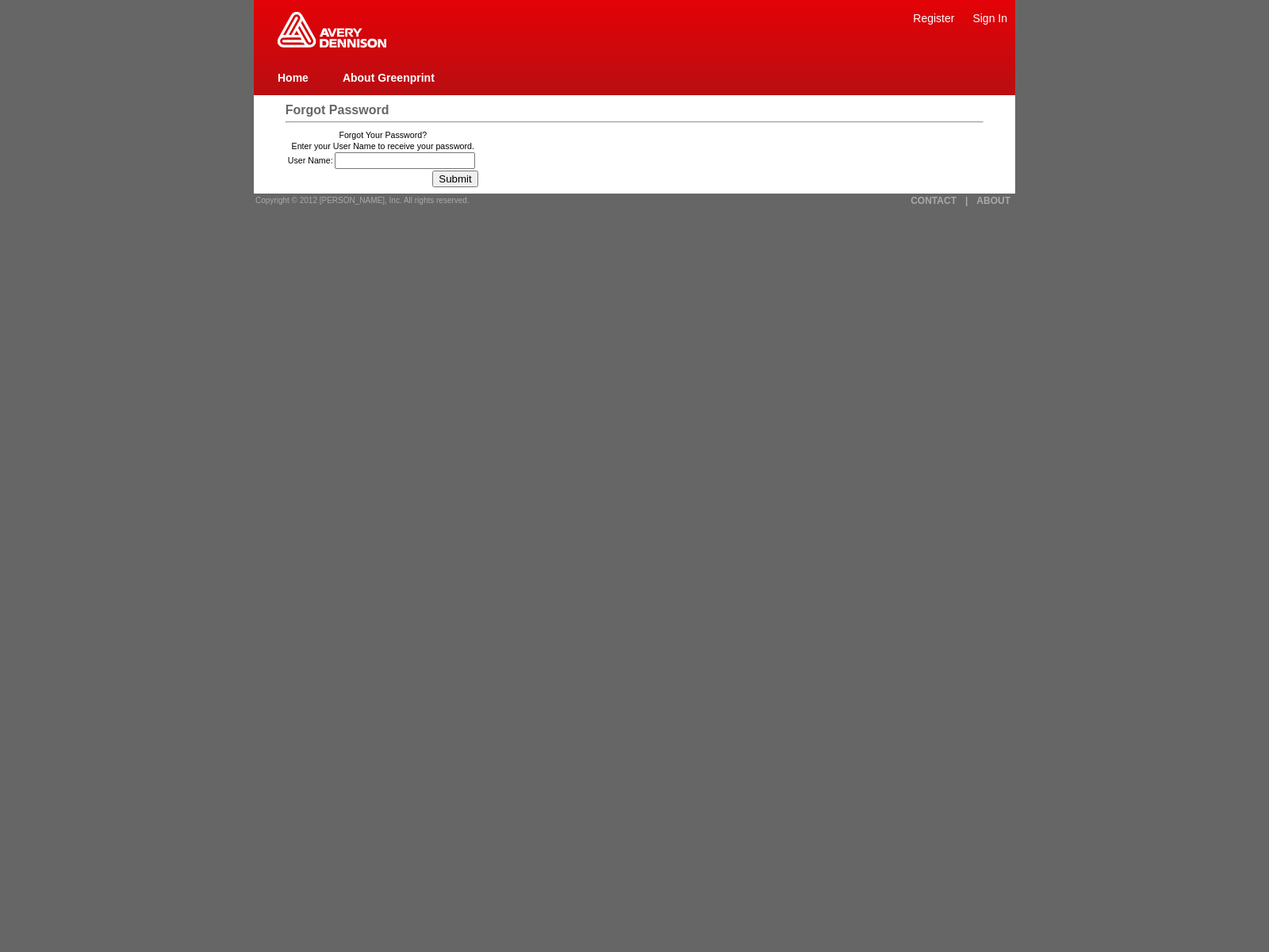
click at [407, 160] on input "User Name:" at bounding box center [405, 160] width 140 height 16
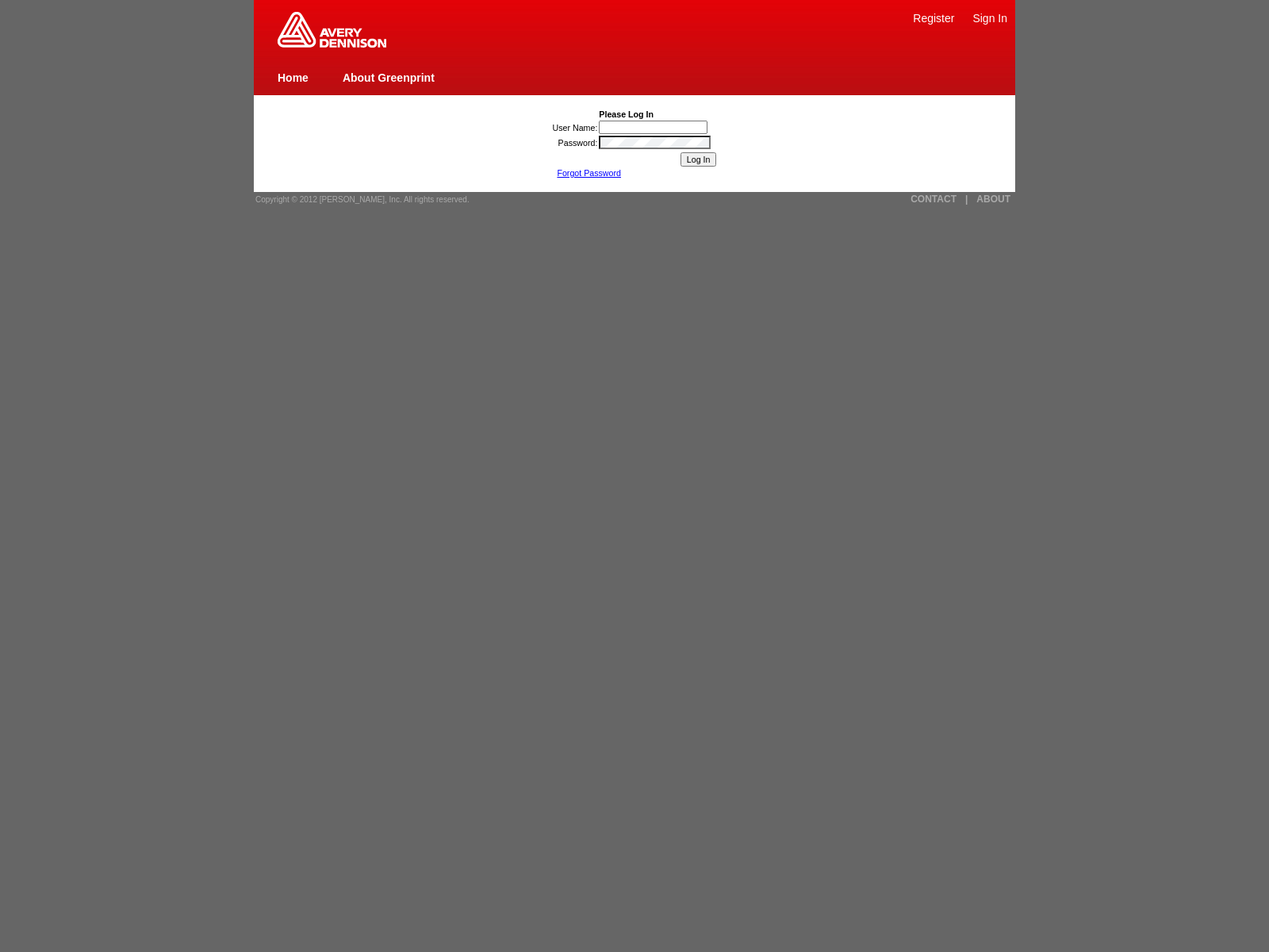
click at [589, 173] on link "Forgot Password" at bounding box center [589, 172] width 64 height 10
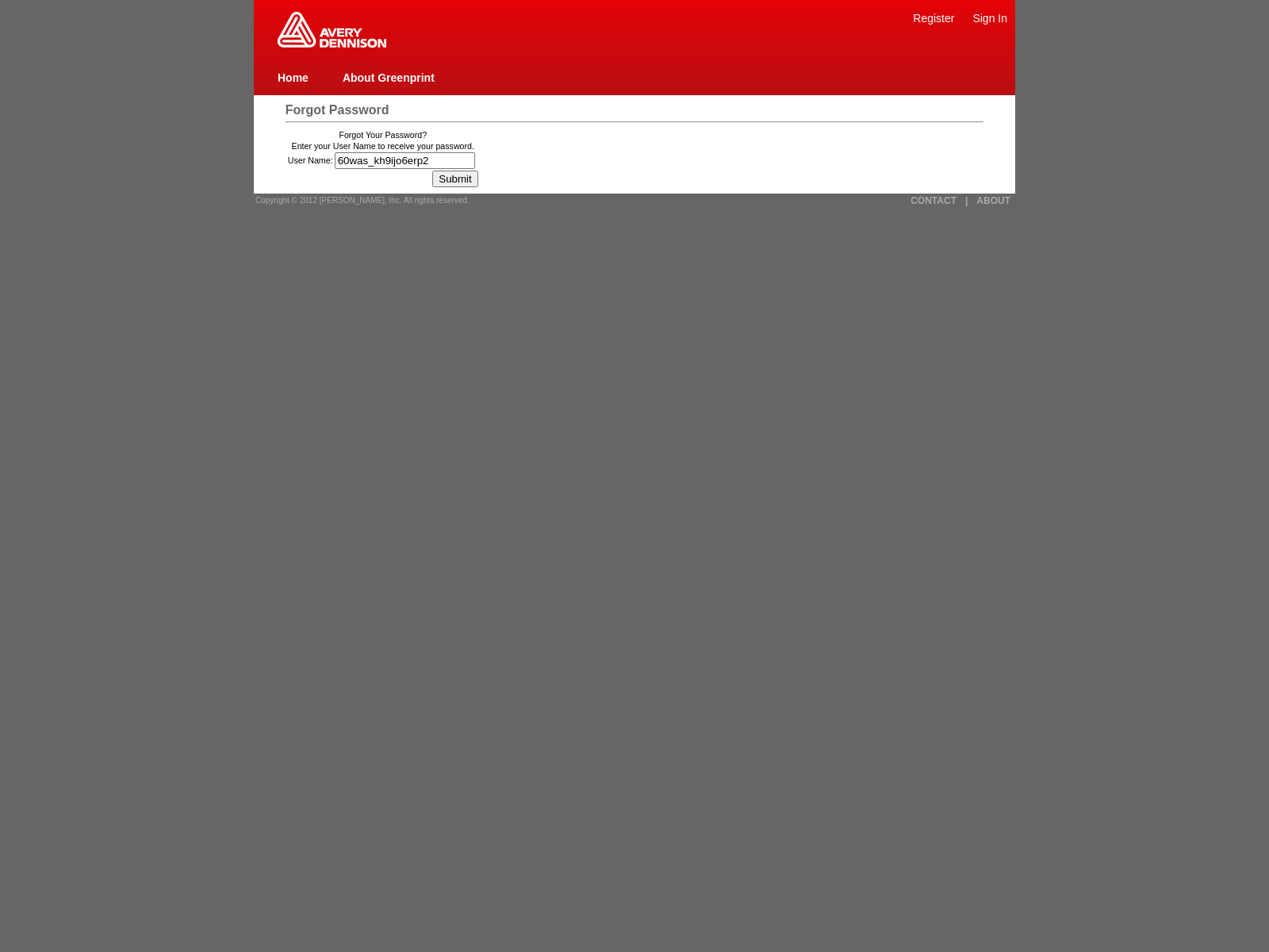
type input "60was_kh9ijo6erp2v"
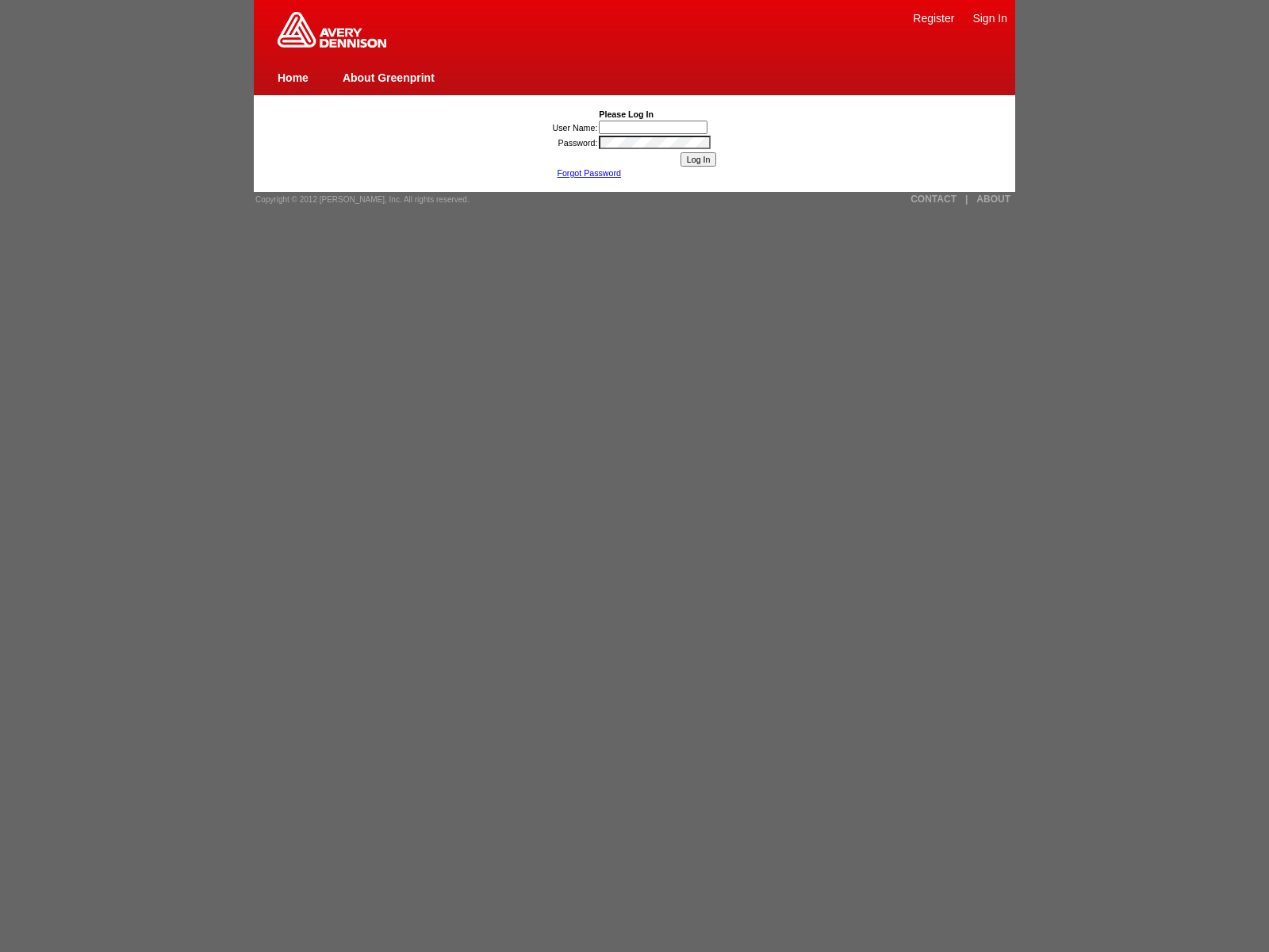
click at [589, 173] on link "Forgot Password" at bounding box center [589, 172] width 64 height 10
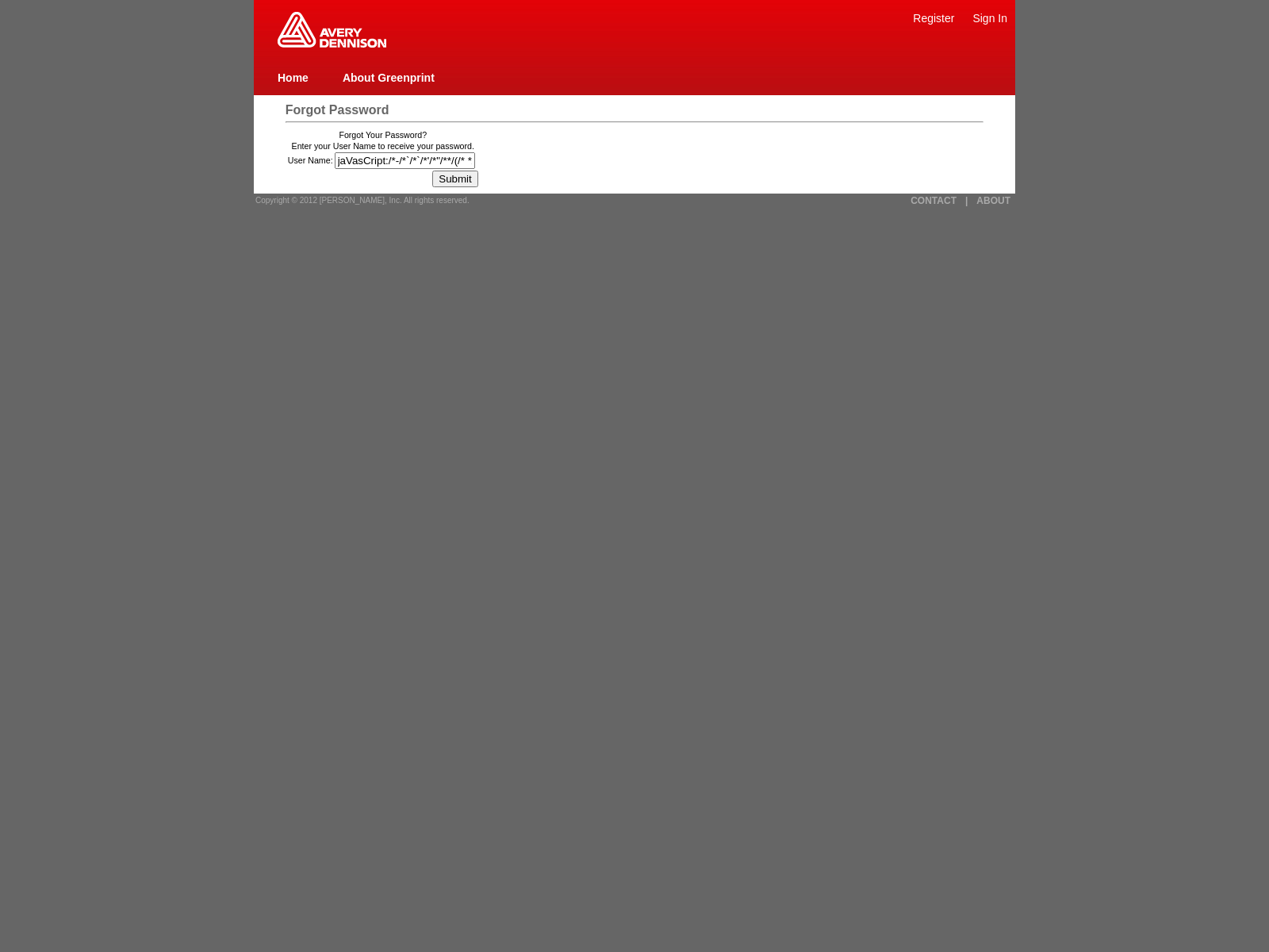
type input "jaVasCript:/*-/*`/*`/*'/*"/**/(/* */oNcliCk=[DOMAIN_NAME]._tenable_wasscan_js_n…"
type input "60was_kh9ijo6erp2vjavascript:window.top._tenable_wasscan_js_namespace_taint_tra…"
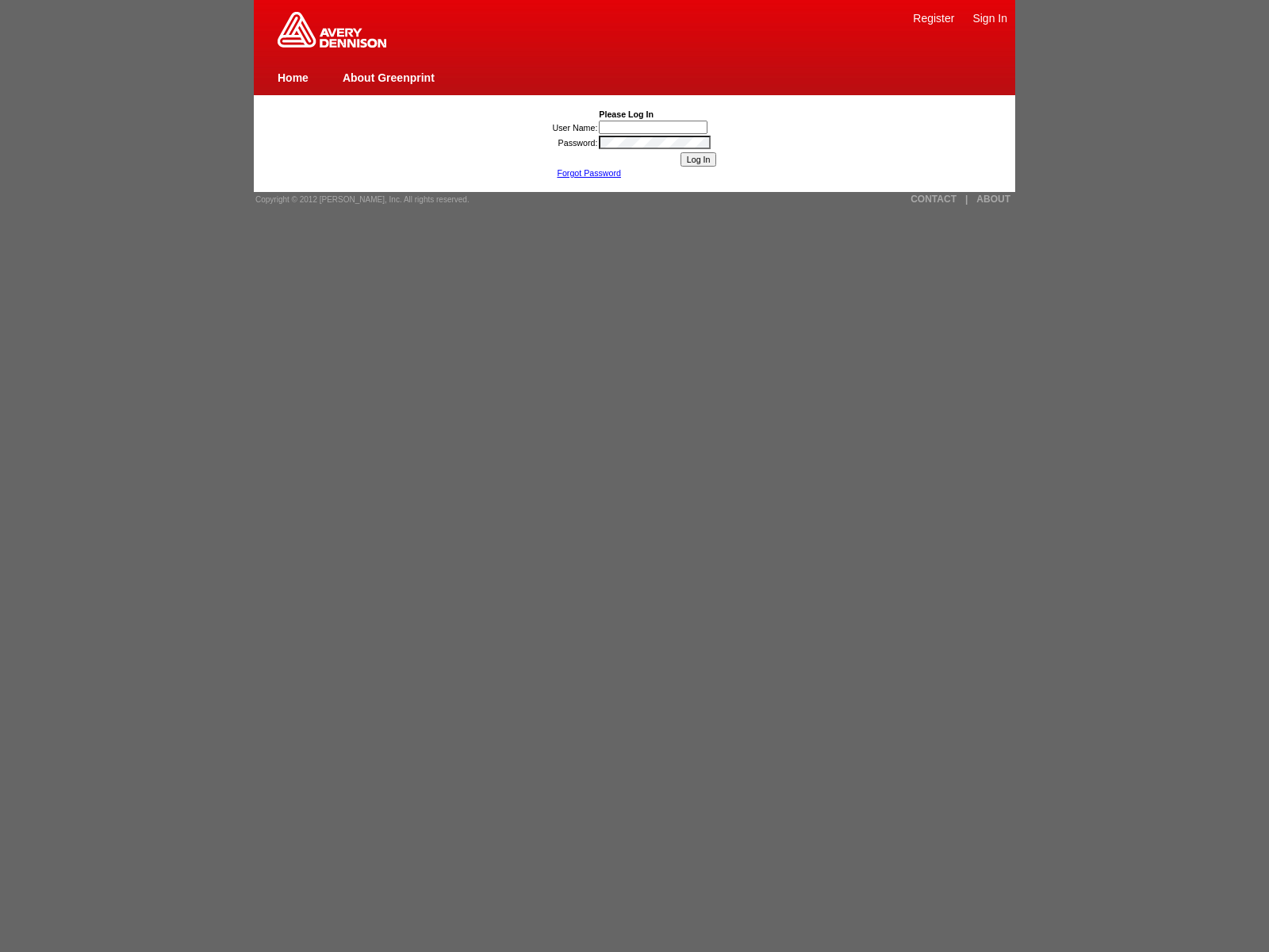
click at [589, 173] on link "Forgot Password" at bounding box center [589, 172] width 64 height 10
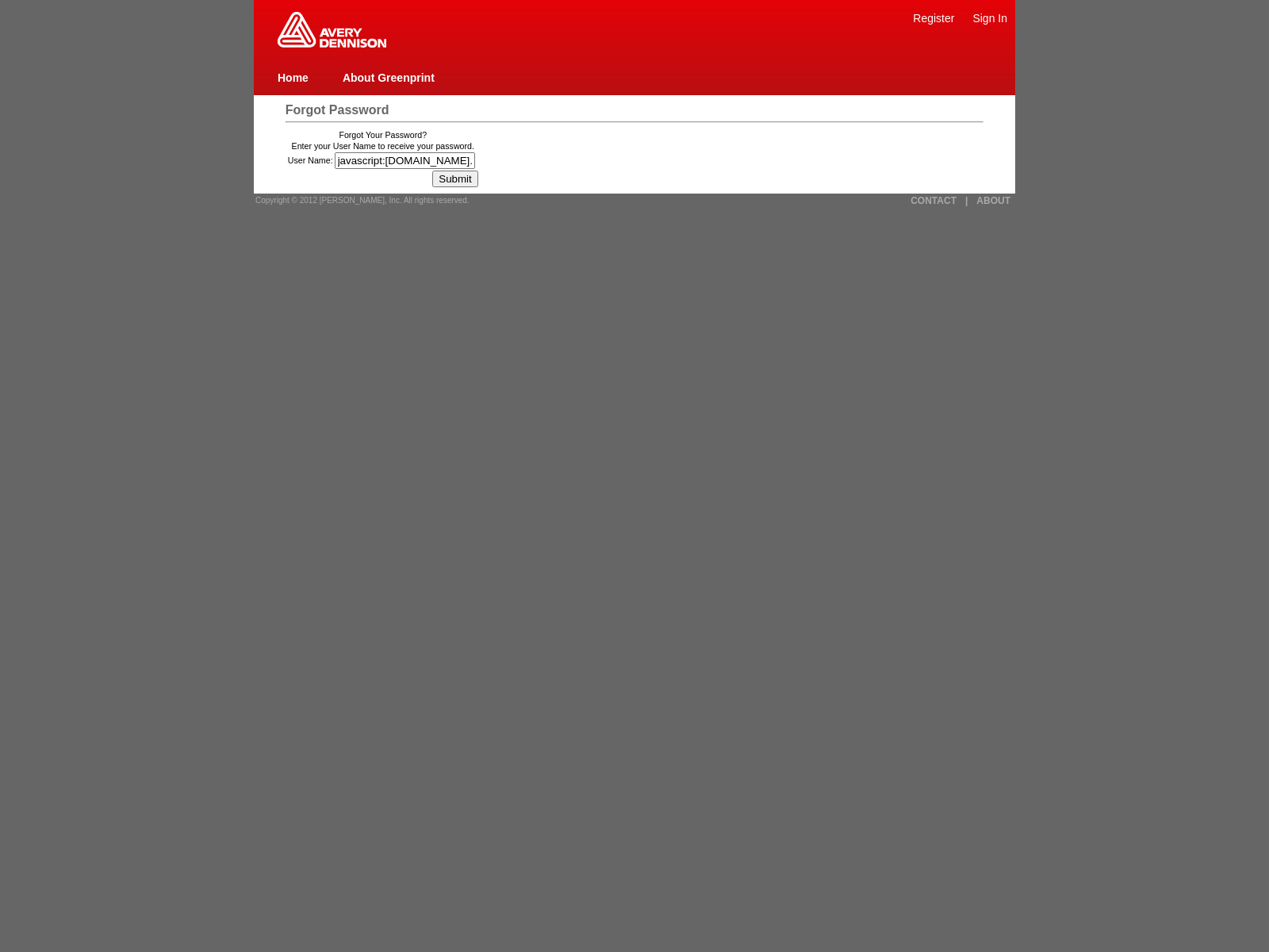
type input "javascript:[DOMAIN_NAME]._tenable_wasscan_js_namespace_taint_tracer.log_executi…"
type input "60was_kh9ijo6erp2v"><img src=x onerror=window.top._tenable_wasscan_js_namespace…"
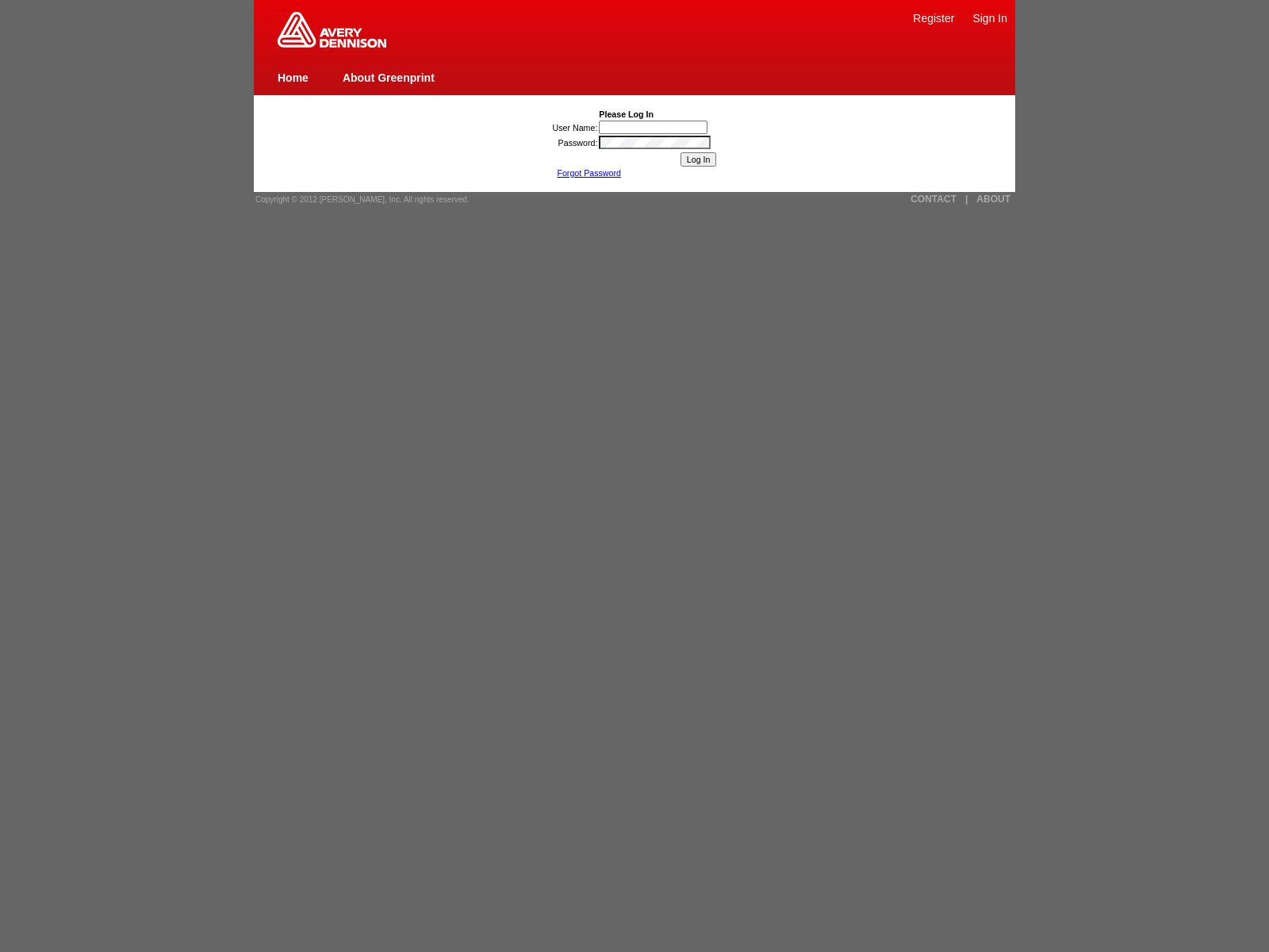
click at [589, 173] on link "Forgot Password" at bounding box center [589, 172] width 64 height 10
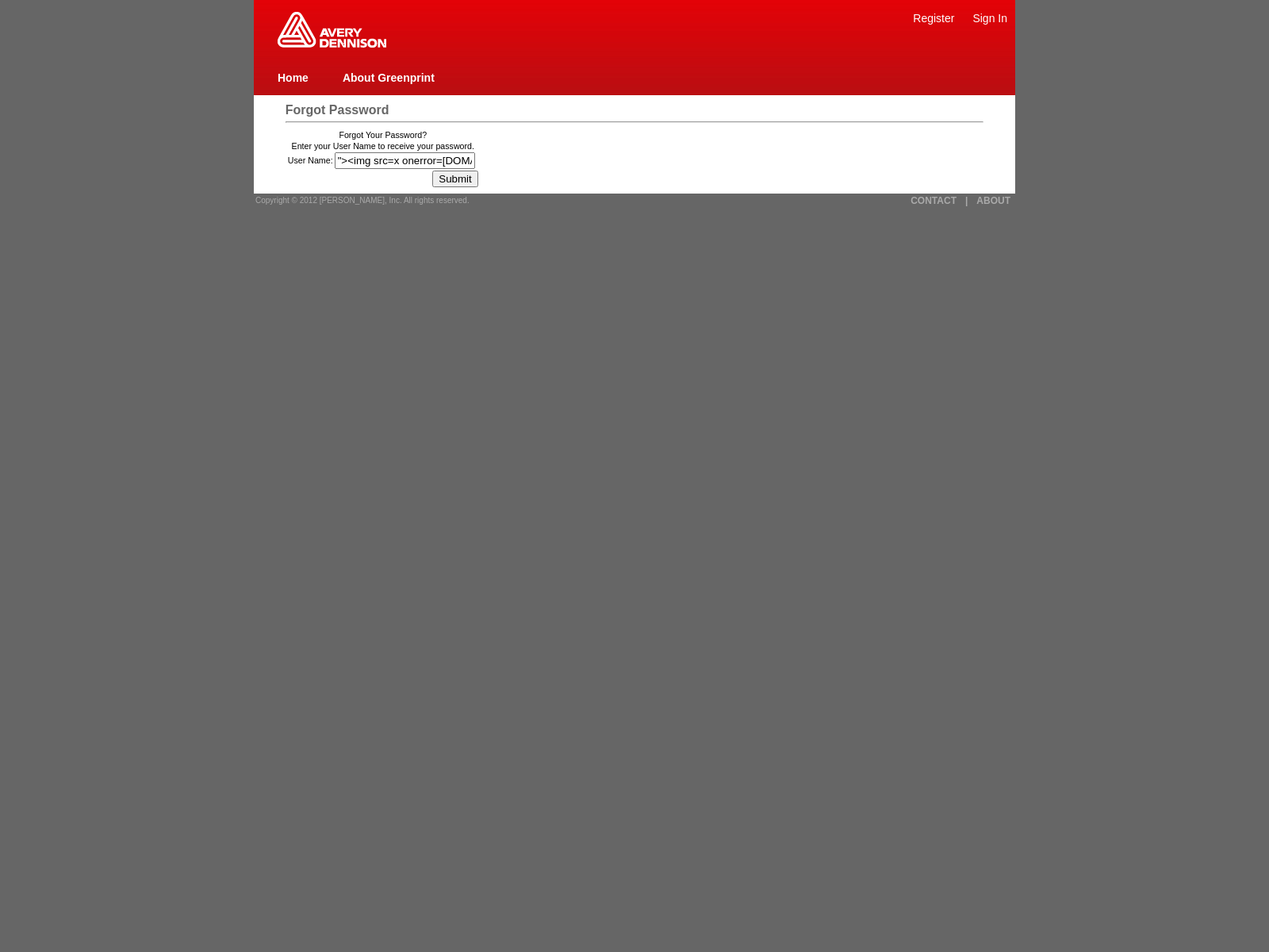
type input ""><img src=x onerror=window.top._tenable_wasscan_js_namespace_taint_tracer.log_…"
type input "60was_kh9ijo6erp2v1){window.top._tenable_wasscan_js_namespace_taint_tracer.log_…"
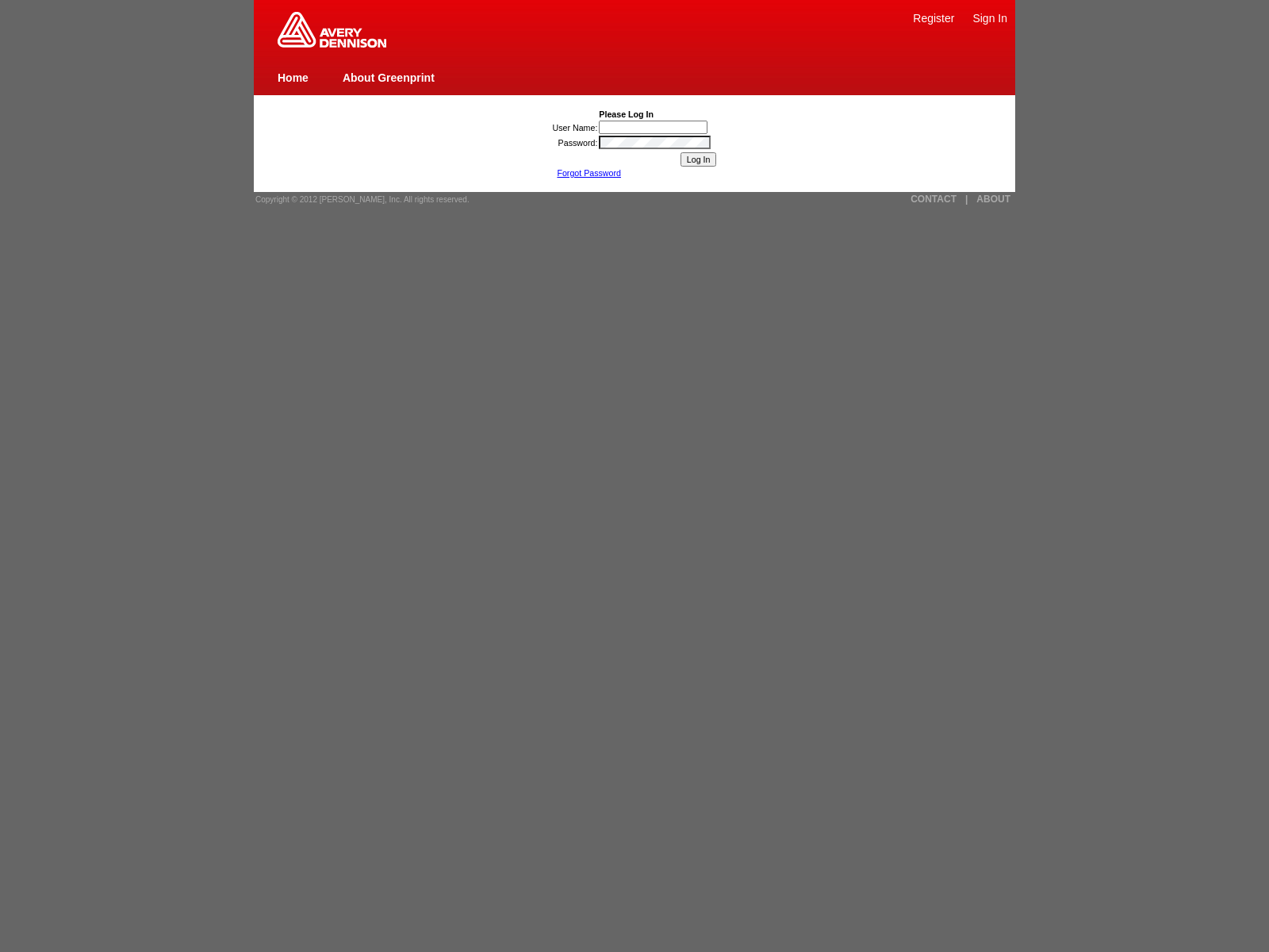
click at [589, 173] on link "Forgot Password" at bounding box center [589, 172] width 64 height 10
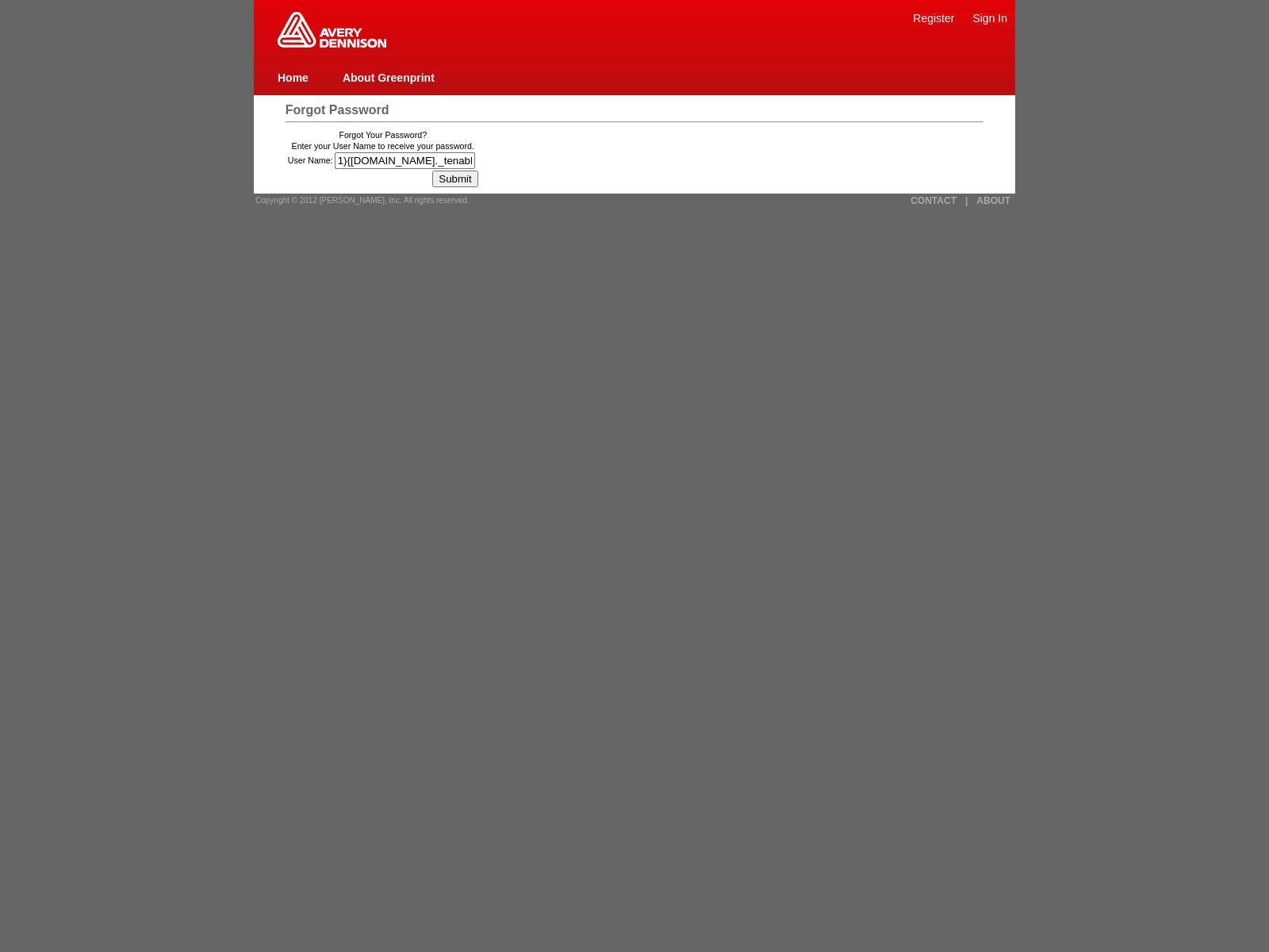
type input "1){[DOMAIN_NAME]._tenable_wasscan_js_namespace_taint_tracer.log_execution_flow_…"
type input "60was_kh9ijo6erp2vjaVasCript:/*-/*`/*`/*'/*"/**/(/* */oNcliCk=[DOMAIN_NAME]._te…"
